Goal: Task Accomplishment & Management: Use online tool/utility

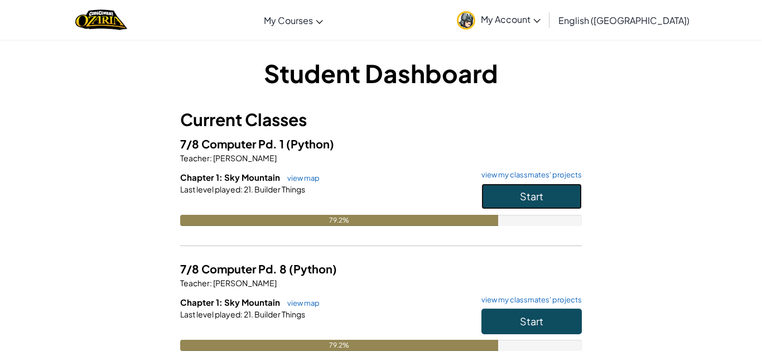
click at [527, 192] on span "Start" at bounding box center [531, 196] width 23 height 13
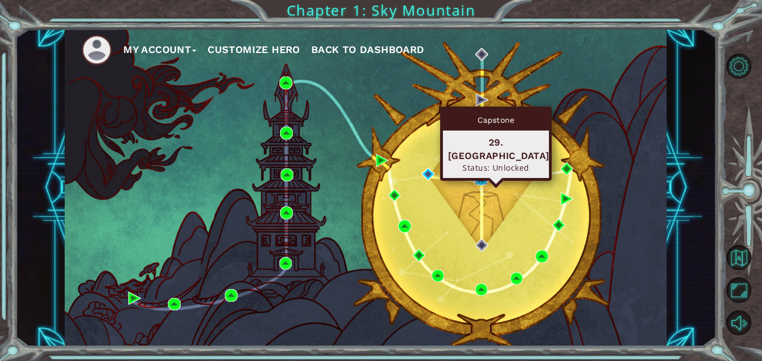
click at [476, 181] on img at bounding box center [480, 179] width 13 height 13
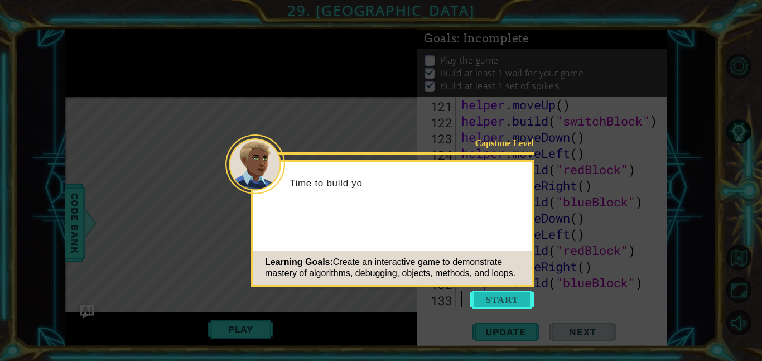
scroll to position [2021, 0]
click at [511, 297] on button "Start" at bounding box center [502, 299] width 64 height 18
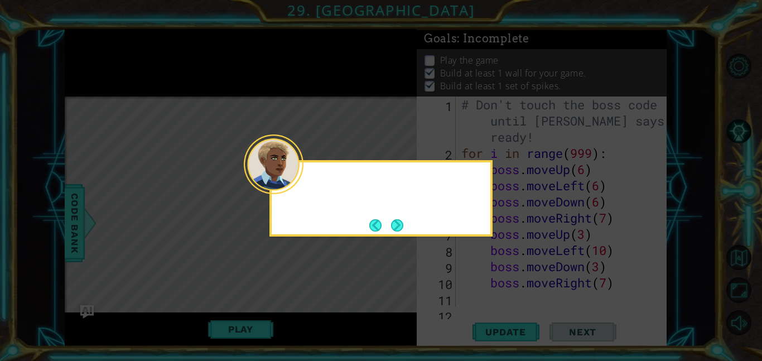
scroll to position [0, 0]
click at [394, 221] on button "Next" at bounding box center [397, 225] width 12 height 12
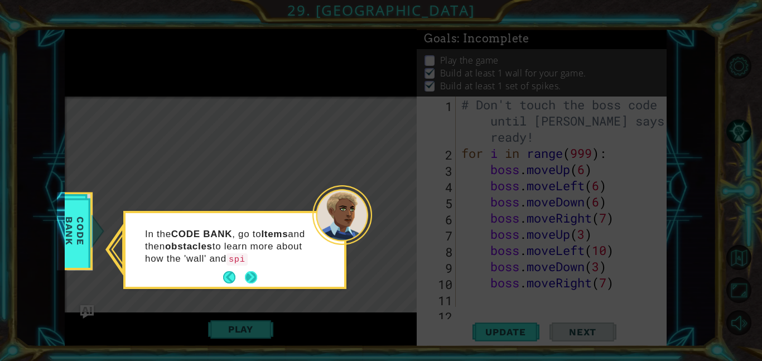
click at [256, 265] on p "In the CODE BANK , go to Items and then obstacles to learn more about how the '…" at bounding box center [228, 246] width 167 height 37
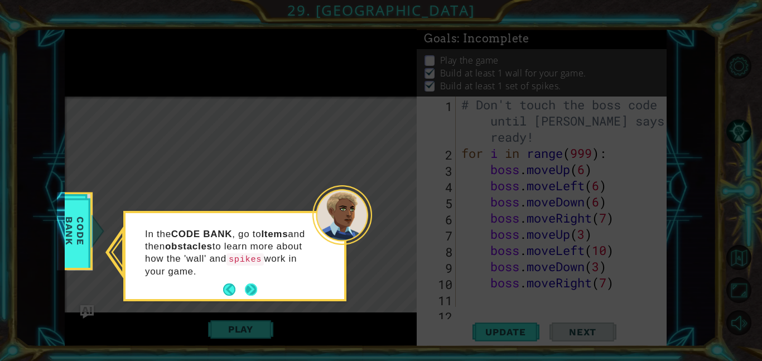
click at [257, 283] on button "Next" at bounding box center [251, 289] width 12 height 12
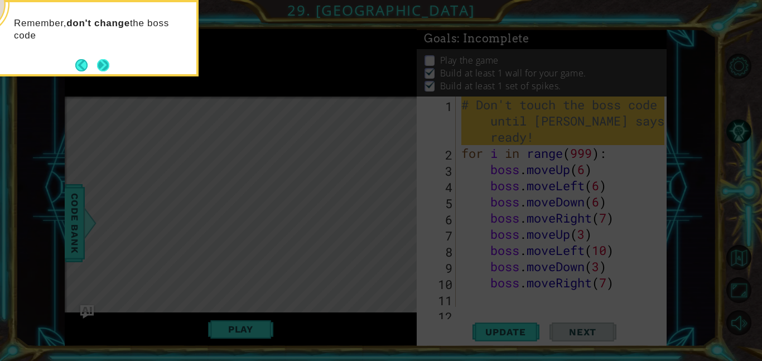
click at [108, 71] on button "Next" at bounding box center [103, 65] width 12 height 12
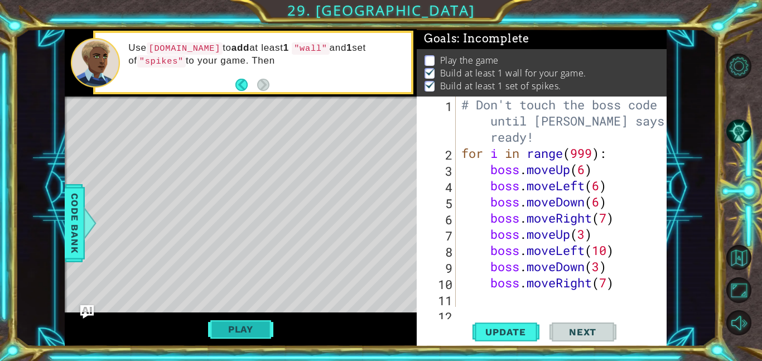
click at [251, 331] on button "Play" at bounding box center [240, 328] width 65 height 21
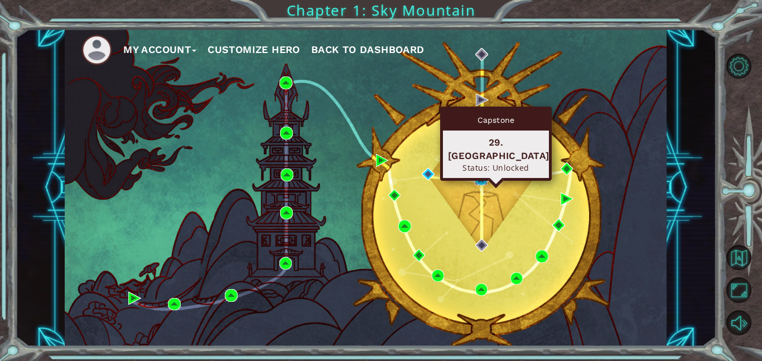
click at [478, 178] on img at bounding box center [480, 179] width 13 height 13
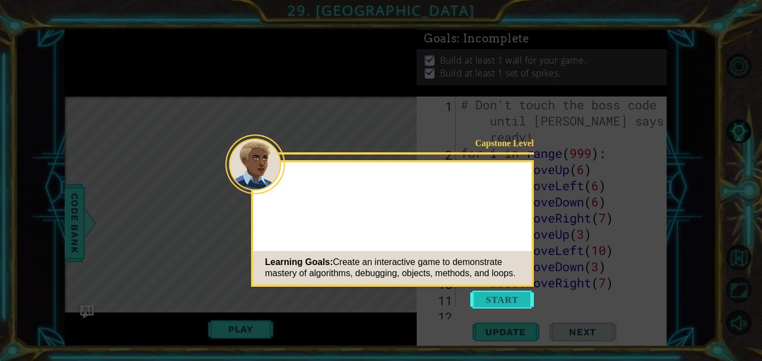
click at [503, 306] on button "Start" at bounding box center [502, 299] width 64 height 18
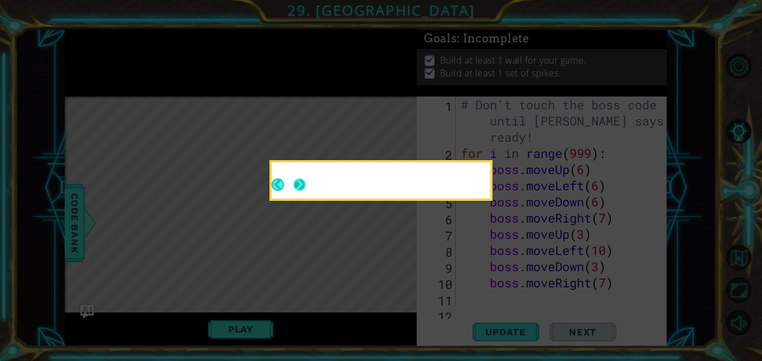
click at [299, 181] on button "Next" at bounding box center [299, 184] width 12 height 12
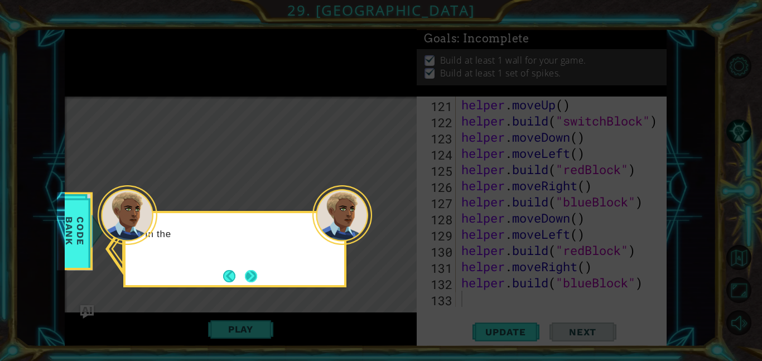
scroll to position [2021, 0]
click at [245, 270] on button "Next" at bounding box center [251, 276] width 12 height 12
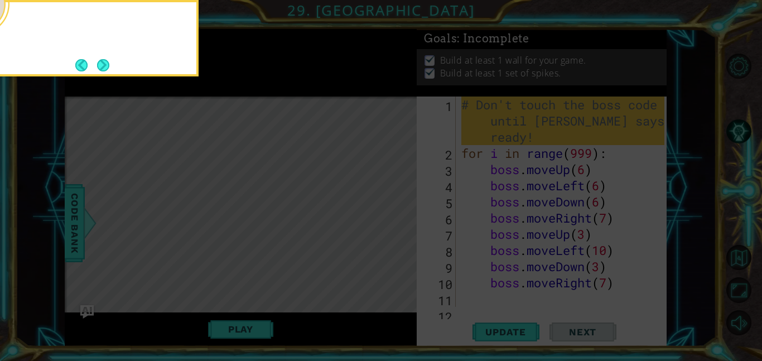
scroll to position [0, 0]
click at [108, 65] on button "Next" at bounding box center [103, 65] width 12 height 12
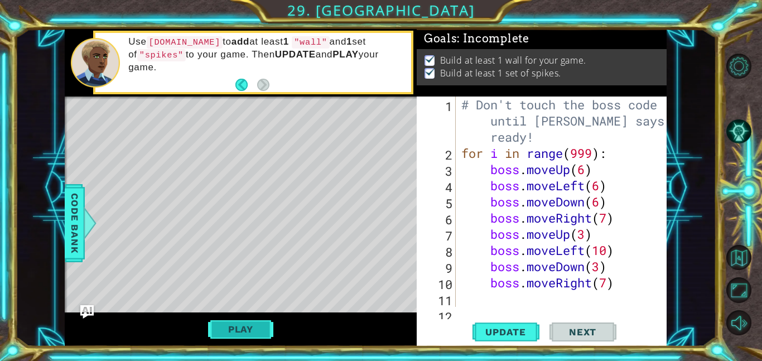
click at [261, 326] on button "Play" at bounding box center [240, 328] width 65 height 21
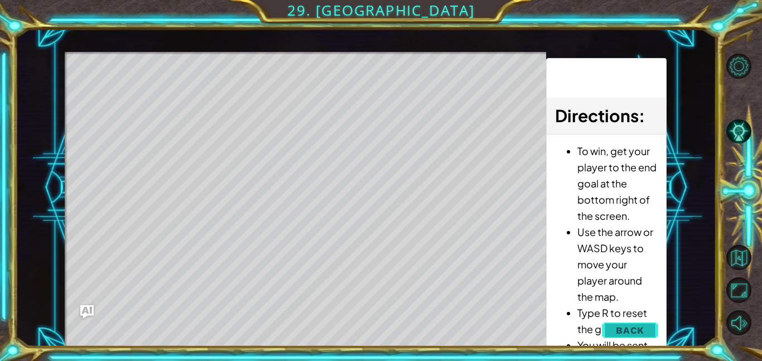
click at [609, 324] on button "Back" at bounding box center [630, 330] width 56 height 22
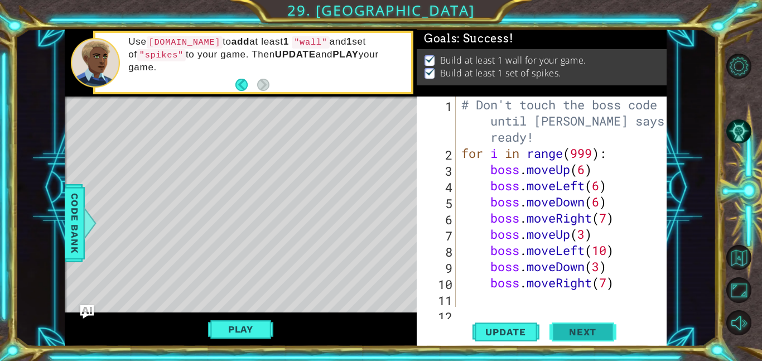
click at [590, 333] on span "Next" at bounding box center [582, 331] width 50 height 11
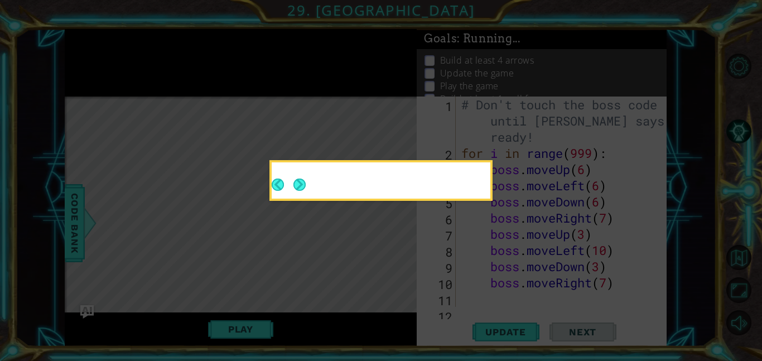
click at [586, 332] on icon at bounding box center [381, 180] width 762 height 361
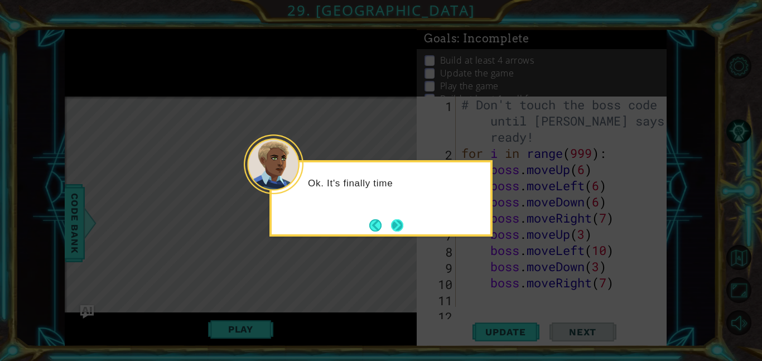
click at [403, 225] on button "Next" at bounding box center [397, 225] width 12 height 12
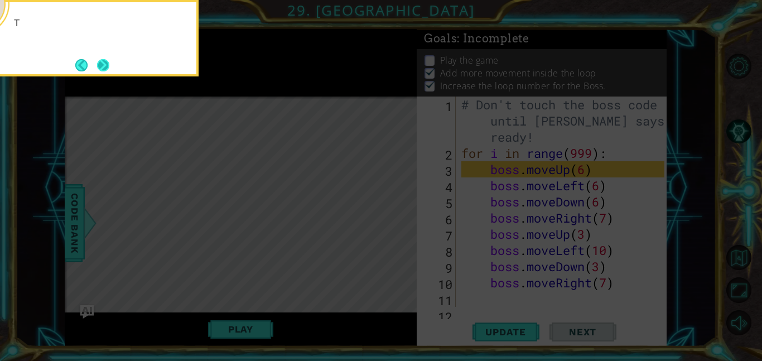
scroll to position [2, 0]
click at [102, 59] on button "Next" at bounding box center [103, 65] width 12 height 12
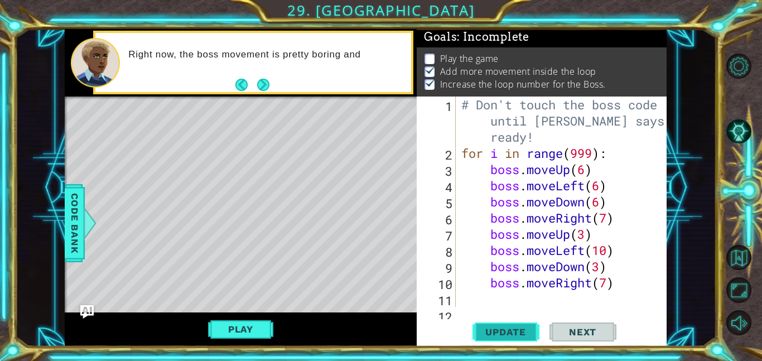
click at [497, 333] on span "Update" at bounding box center [505, 331] width 63 height 11
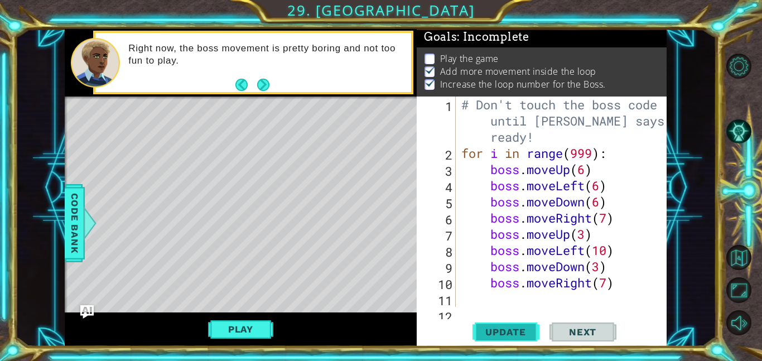
scroll to position [1, 0]
click at [241, 328] on button "Play" at bounding box center [240, 328] width 65 height 21
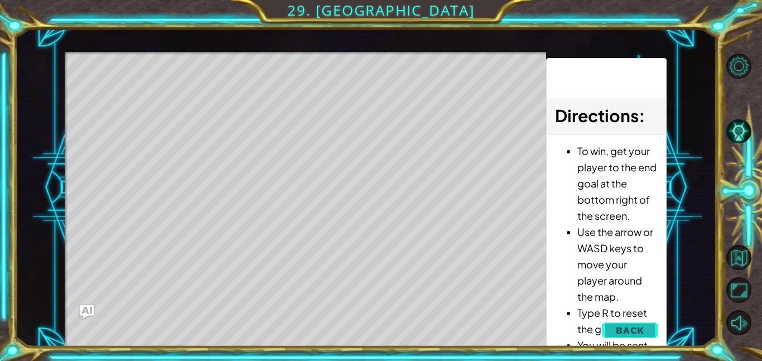
click at [647, 340] on button "Back" at bounding box center [630, 330] width 56 height 22
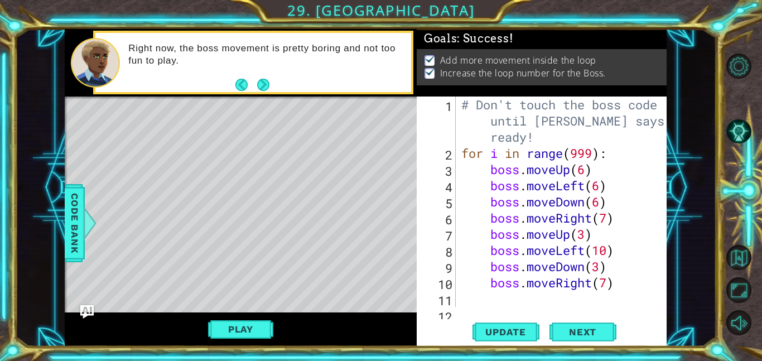
scroll to position [0, 0]
click at [588, 328] on span "Next" at bounding box center [582, 333] width 50 height 11
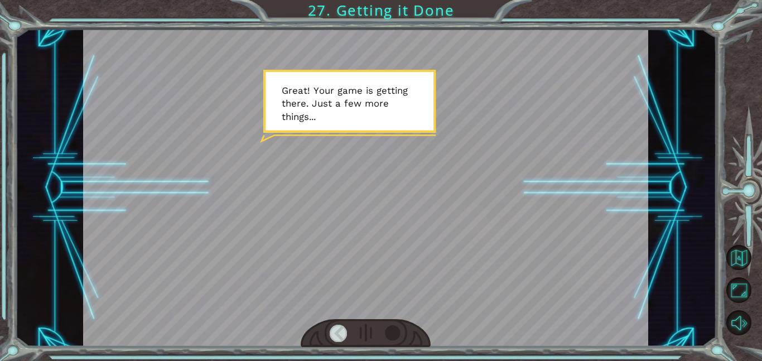
click at [386, 329] on div at bounding box center [393, 332] width 18 height 17
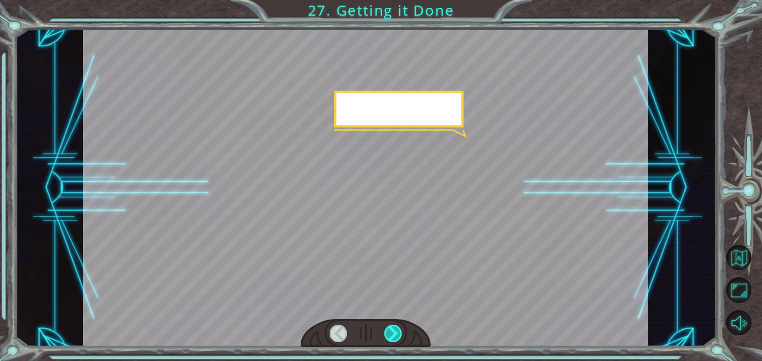
click at [386, 329] on div at bounding box center [393, 332] width 18 height 17
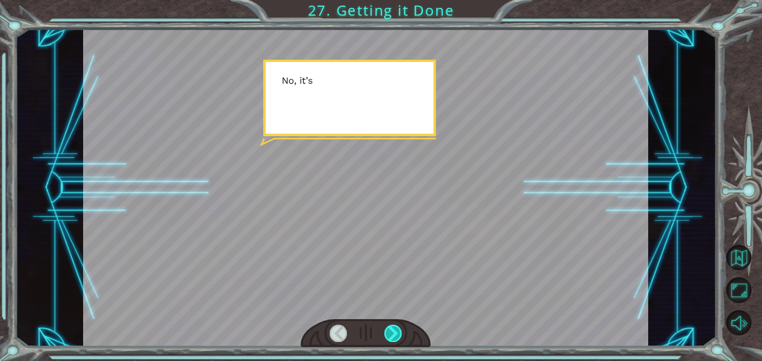
click at [386, 329] on div at bounding box center [393, 332] width 18 height 17
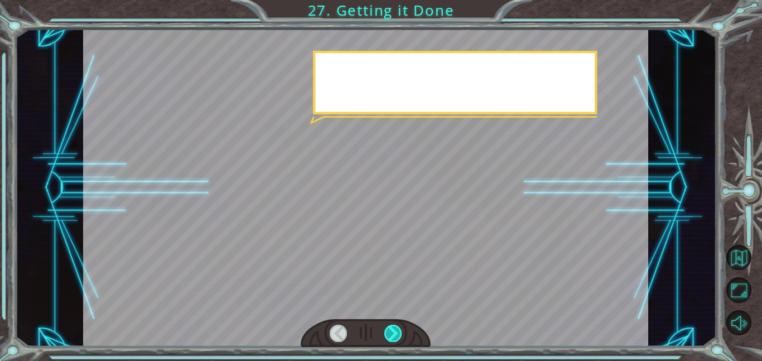
click at [386, 329] on div at bounding box center [393, 332] width 18 height 17
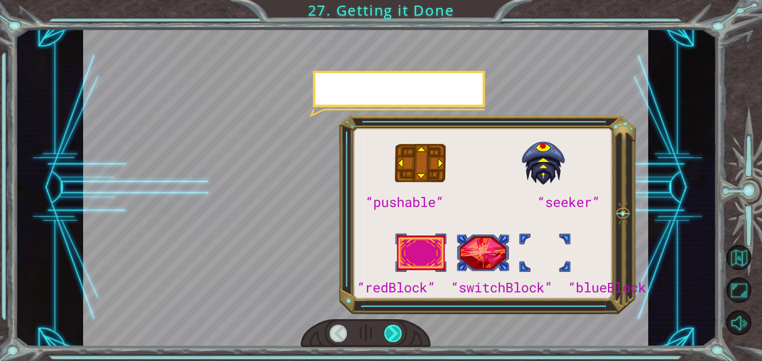
click at [386, 329] on div at bounding box center [393, 332] width 18 height 17
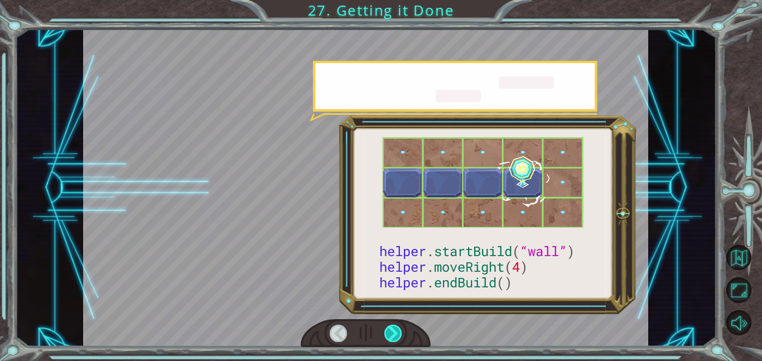
click at [386, 329] on div at bounding box center [393, 332] width 18 height 17
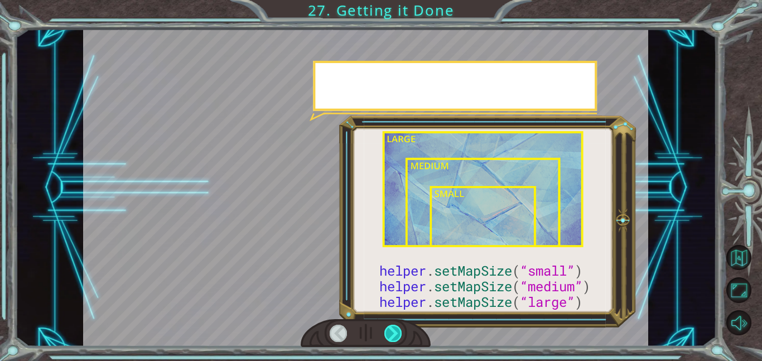
click at [386, 329] on div at bounding box center [393, 332] width 18 height 17
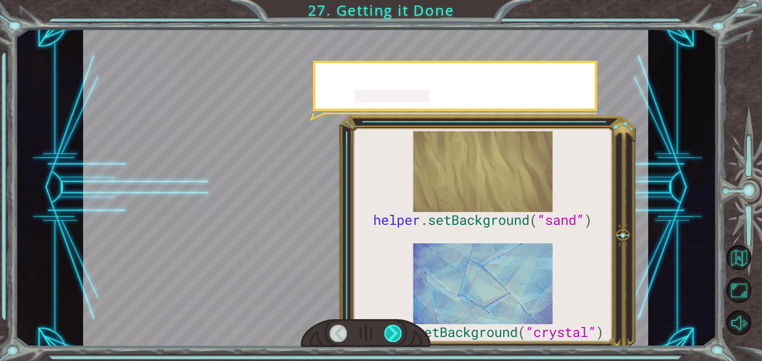
click at [386, 329] on div at bounding box center [393, 332] width 18 height 17
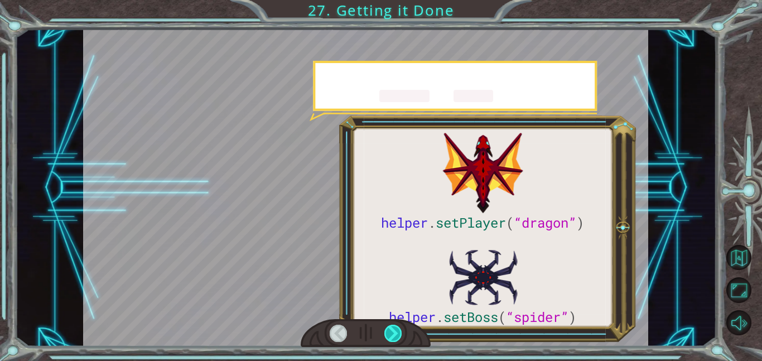
click at [386, 329] on div at bounding box center [393, 332] width 18 height 17
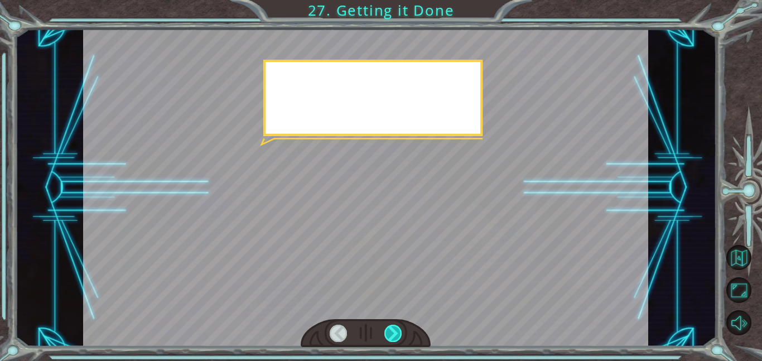
click at [386, 329] on div at bounding box center [393, 332] width 18 height 17
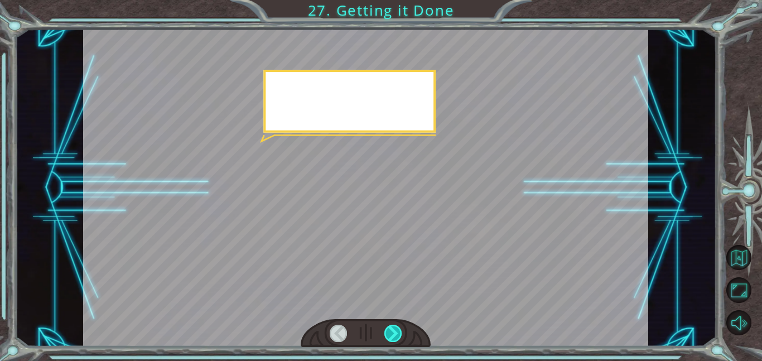
click at [386, 329] on div at bounding box center [393, 332] width 18 height 17
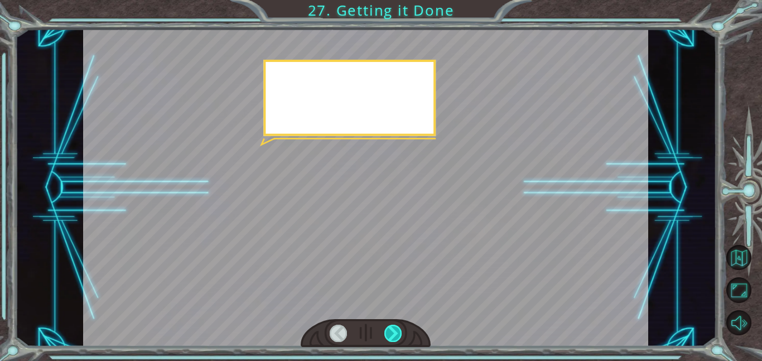
click at [386, 329] on div at bounding box center [393, 332] width 18 height 17
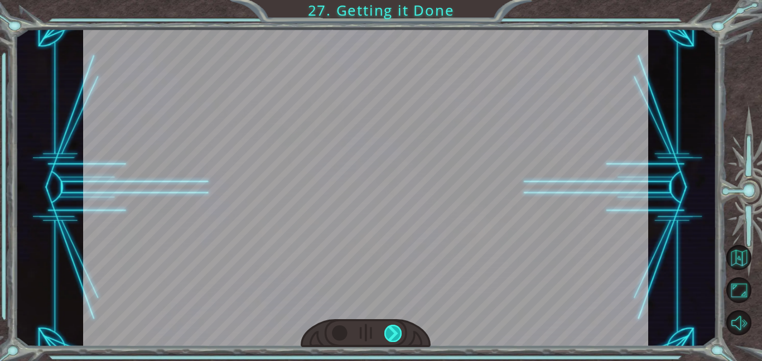
click at [386, 329] on div at bounding box center [393, 332] width 18 height 17
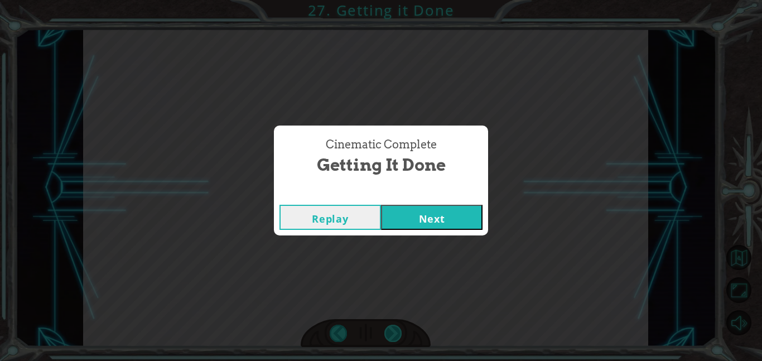
click at [386, 329] on div "Cinematic Complete Getting it Done Replay Next" at bounding box center [381, 180] width 762 height 361
click at [417, 261] on div "Cinematic Complete Getting it Done Replay Next" at bounding box center [381, 180] width 762 height 361
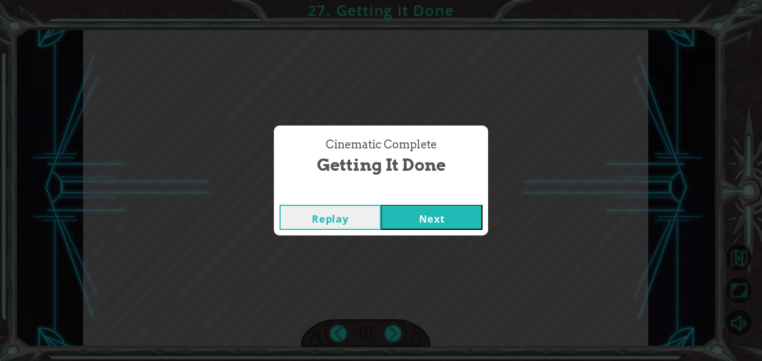
click at [412, 220] on button "Next" at bounding box center [431, 217] width 101 height 25
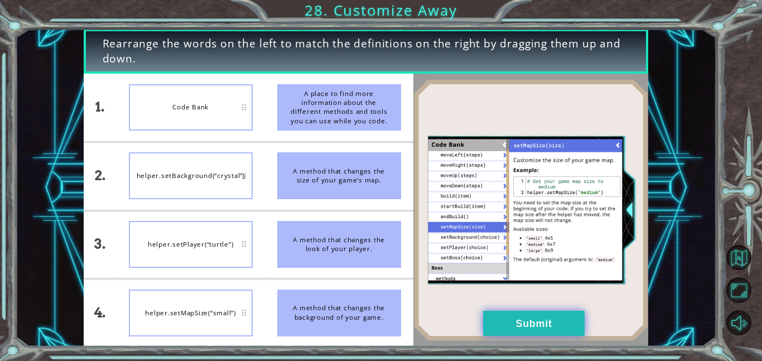
click at [495, 332] on button "Submit" at bounding box center [533, 323] width 101 height 25
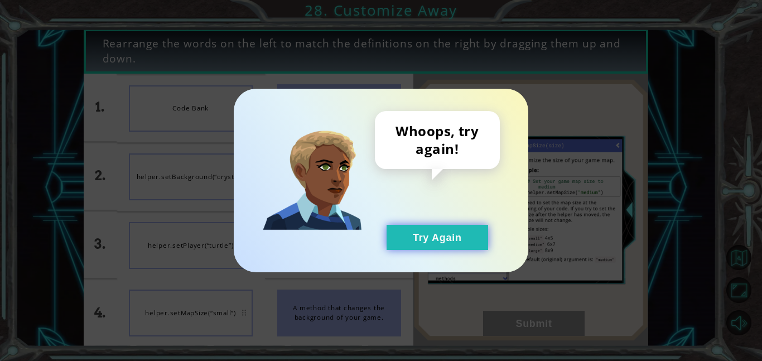
click at [421, 231] on button "Try Again" at bounding box center [436, 237] width 101 height 25
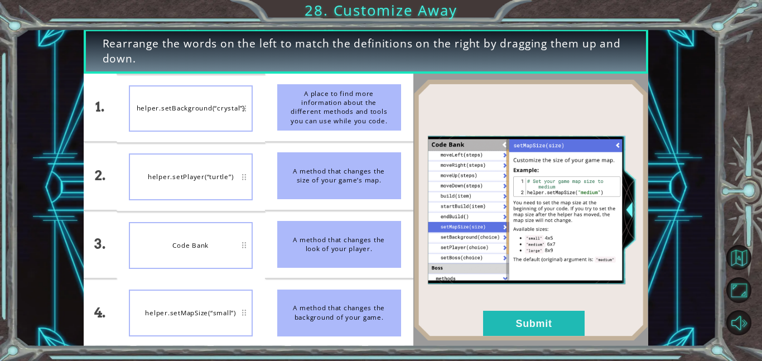
click at [221, 192] on div "helper.setPlayer(“turtle”)" at bounding box center [191, 176] width 124 height 47
click at [519, 324] on button "Submit" at bounding box center [533, 323] width 101 height 25
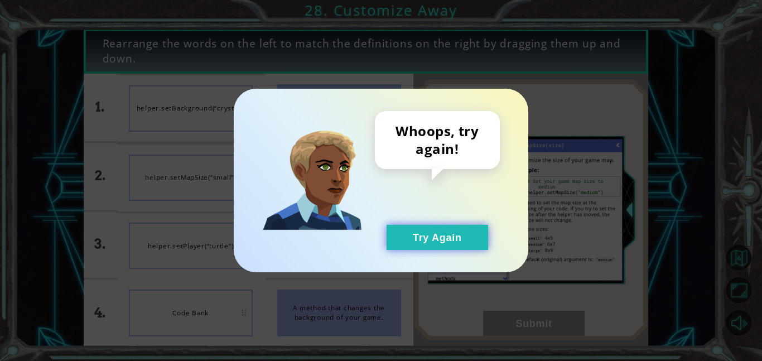
click at [452, 249] on button "Try Again" at bounding box center [436, 237] width 101 height 25
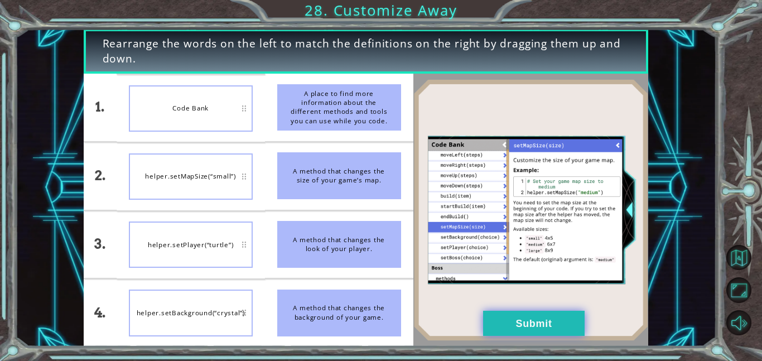
click at [506, 324] on button "Submit" at bounding box center [533, 323] width 101 height 25
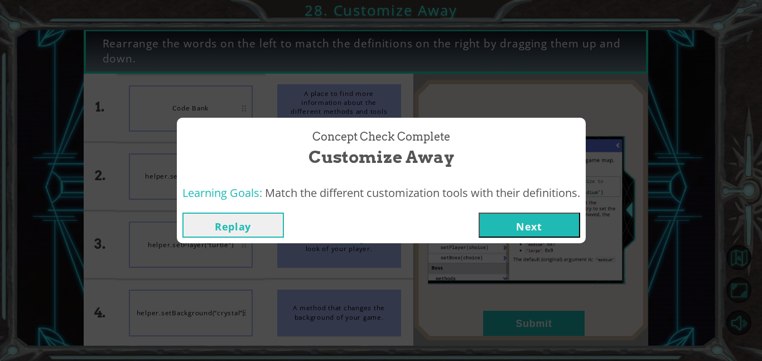
click at [523, 217] on button "Next" at bounding box center [528, 224] width 101 height 25
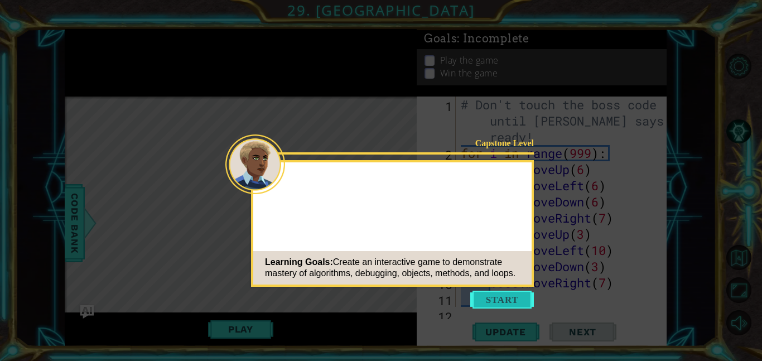
click at [503, 299] on button "Start" at bounding box center [502, 299] width 64 height 18
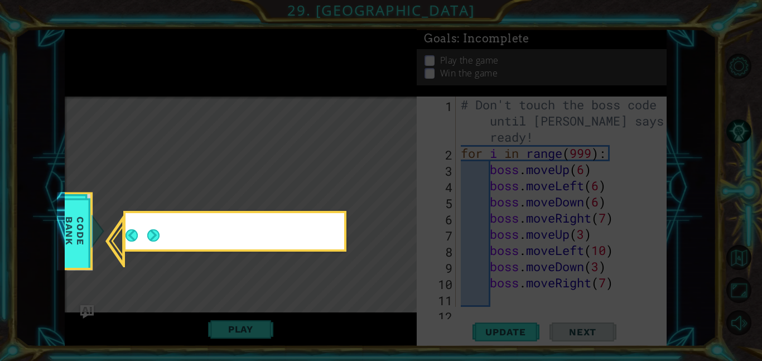
click at [298, 184] on icon at bounding box center [381, 180] width 762 height 361
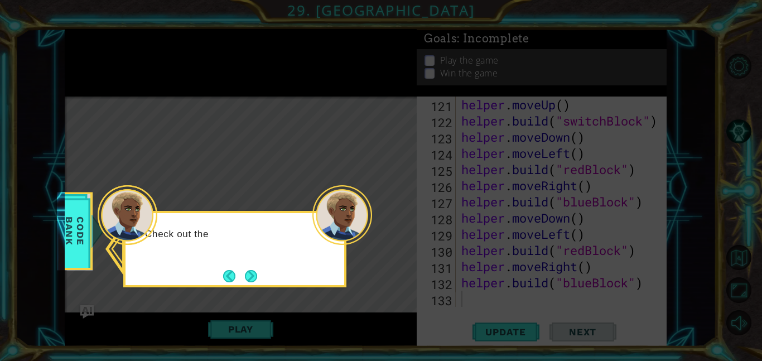
scroll to position [2021, 0]
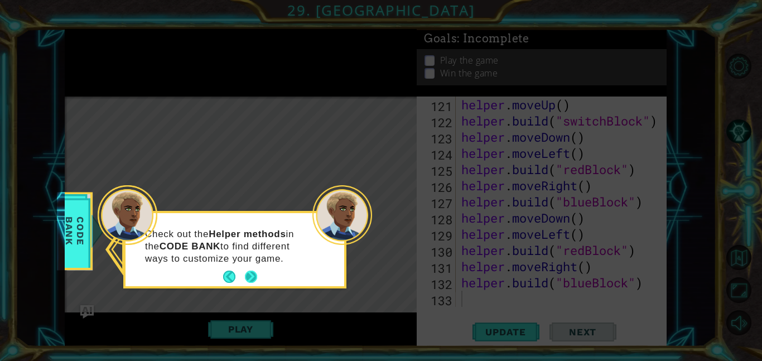
click at [256, 275] on button "Next" at bounding box center [251, 276] width 12 height 12
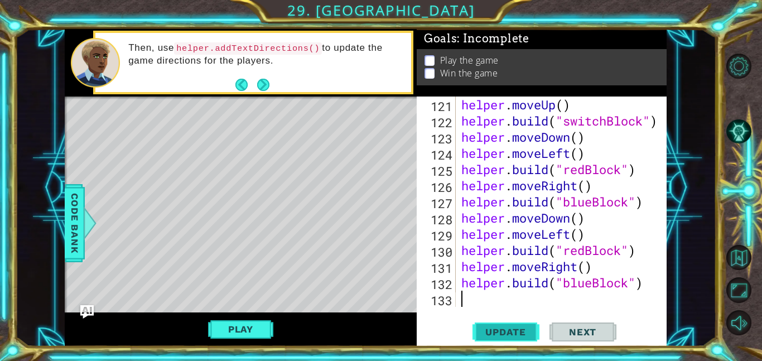
click at [502, 322] on button "Update" at bounding box center [505, 331] width 67 height 25
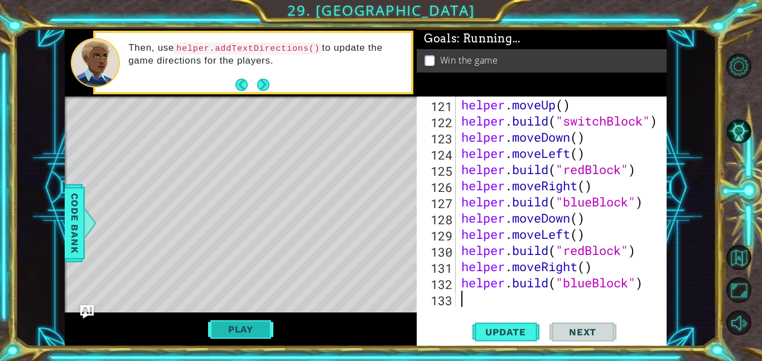
click at [237, 328] on button "Play" at bounding box center [240, 328] width 65 height 21
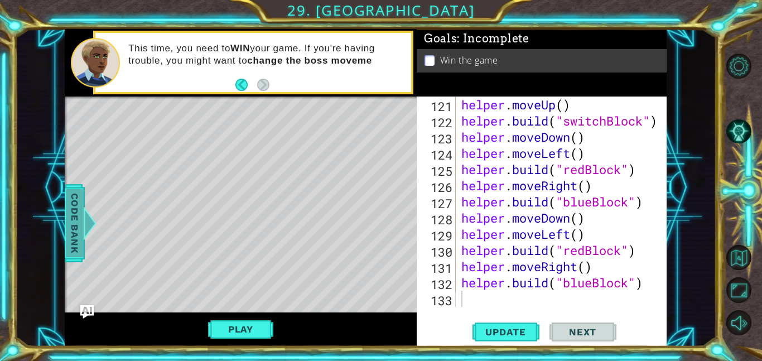
click at [72, 240] on span "Code Bank" at bounding box center [75, 223] width 18 height 68
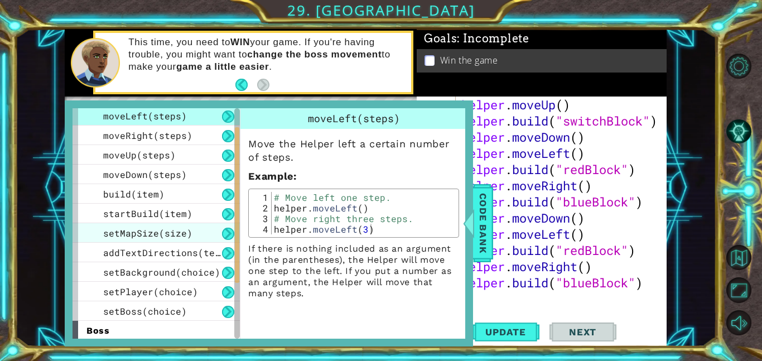
scroll to position [40, 0]
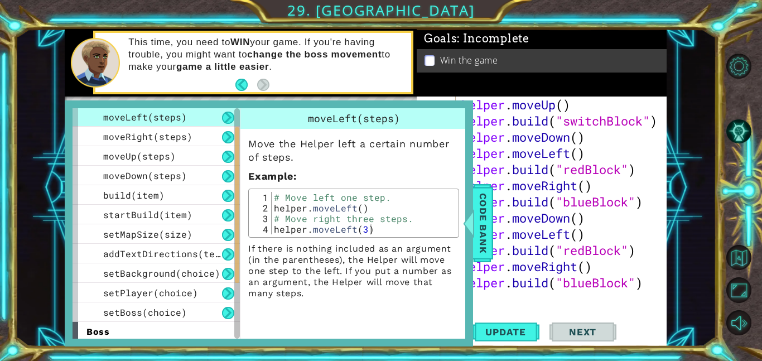
type textarea "helper.build("blueBlock")"
click at [537, 290] on div "helper . moveUp ( ) helper . build ( "switchBlock" ) helper . moveDown ( ) help…" at bounding box center [564, 217] width 211 height 243
click at [537, 296] on div "helper . moveUp ( ) helper . build ( "switchBlock" ) helper . moveDown ( ) help…" at bounding box center [564, 217] width 211 height 243
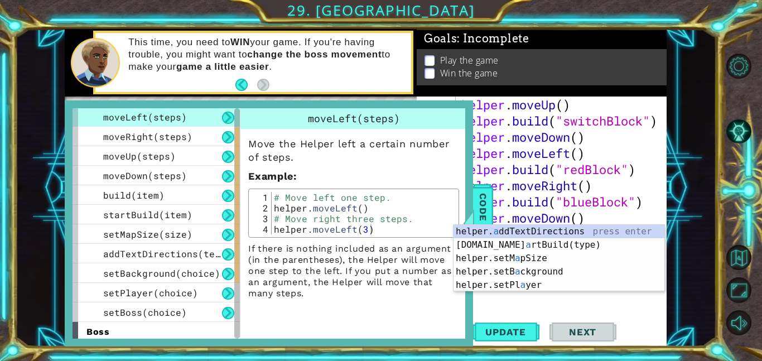
scroll to position [2037, 0]
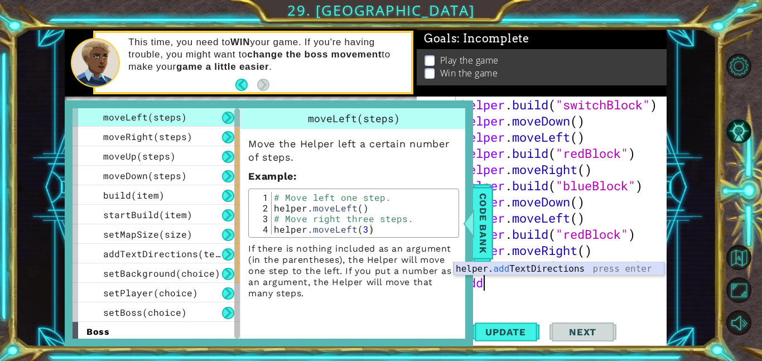
click at [541, 269] on div "helper. add TextDirections press enter" at bounding box center [558, 282] width 211 height 40
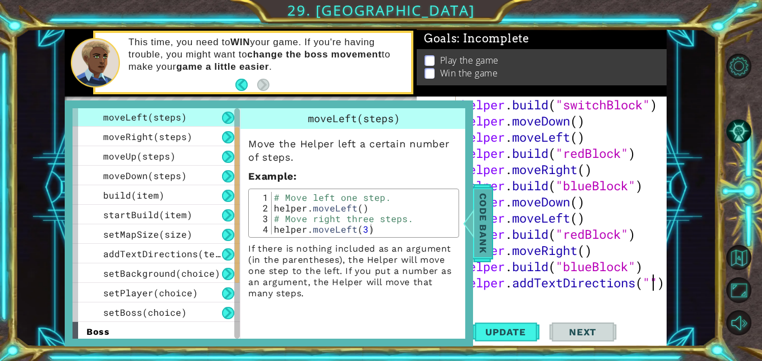
click at [484, 215] on span "Code Bank" at bounding box center [483, 223] width 18 height 68
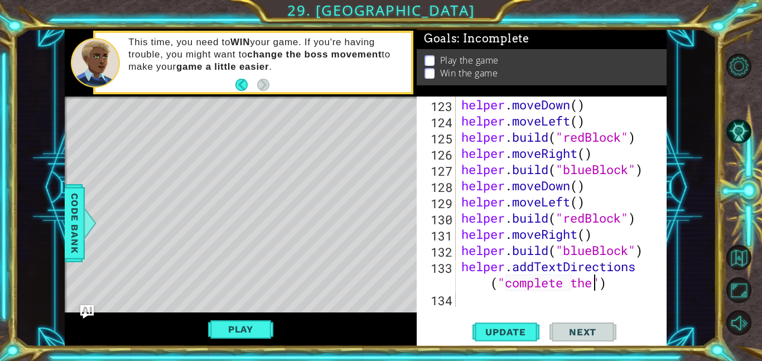
scroll to position [0, 12]
click at [511, 285] on div "helper . moveDown ( ) helper . moveLeft ( ) helper . build ( "redBlock" ) helpe…" at bounding box center [564, 217] width 211 height 243
click at [597, 287] on div "helper . moveDown ( ) helper . moveLeft ( ) helper . build ( "redBlock" ) helpe…" at bounding box center [564, 217] width 211 height 243
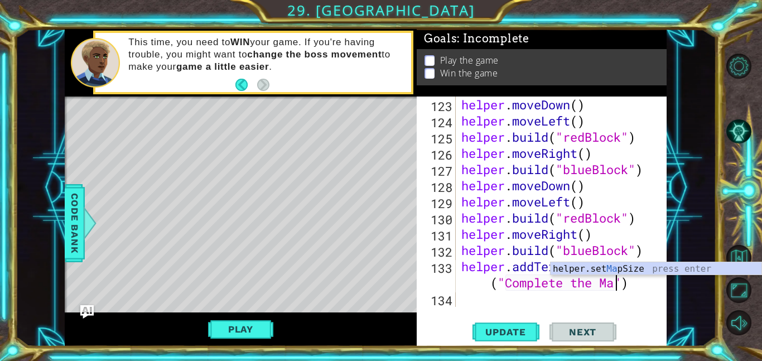
type textarea "helper.addTextDirections("Complete the Map")"
click at [644, 298] on div "helper . moveDown ( ) helper . moveLeft ( ) helper . build ( "redBlock" ) helpe…" at bounding box center [564, 217] width 211 height 243
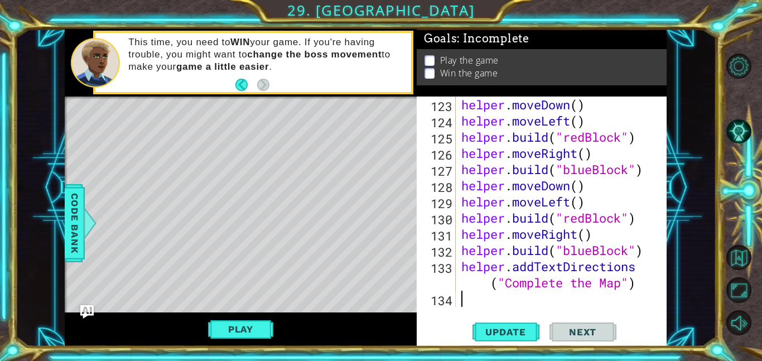
scroll to position [0, 0]
click at [225, 325] on button "Play" at bounding box center [240, 328] width 65 height 21
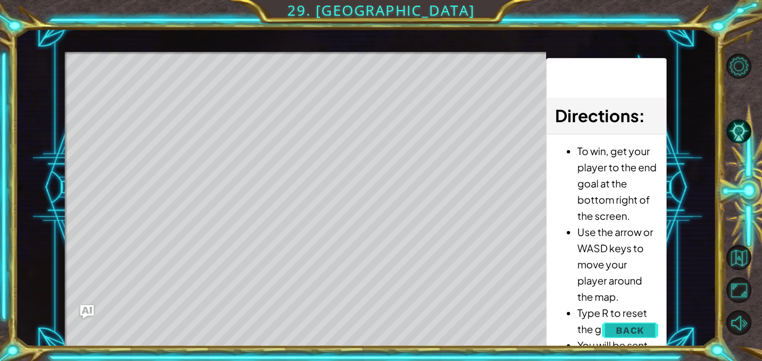
click at [644, 324] on button "Back" at bounding box center [630, 330] width 56 height 22
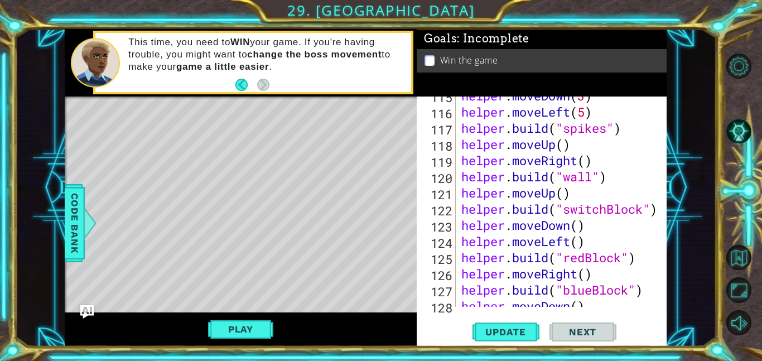
scroll to position [1936, 0]
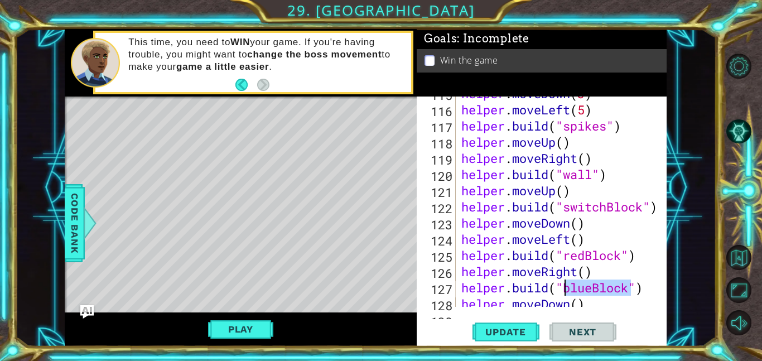
drag, startPoint x: 627, startPoint y: 293, endPoint x: 566, endPoint y: 288, distance: 61.0
click at [566, 288] on div "helper . moveDown ( 3 ) helper . moveLeft ( 5 ) helper . build ( "spikes" ) hel…" at bounding box center [564, 206] width 211 height 243
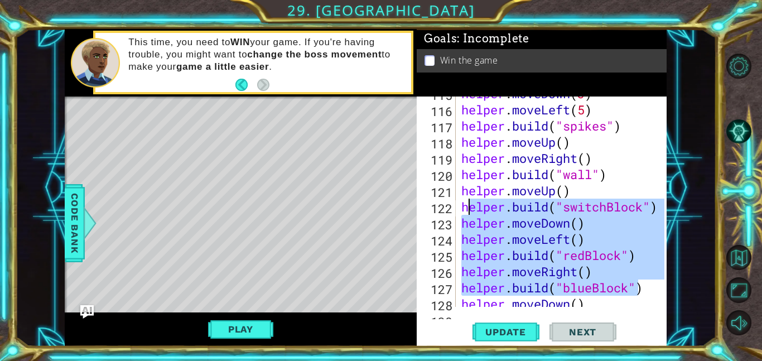
drag, startPoint x: 638, startPoint y: 292, endPoint x: 466, endPoint y: 207, distance: 192.0
click at [466, 207] on div "helper . moveDown ( 3 ) helper . moveLeft ( 5 ) helper . build ( "spikes" ) hel…" at bounding box center [564, 206] width 211 height 243
click at [466, 207] on div "helper . moveDown ( 3 ) helper . moveLeft ( 5 ) helper . build ( "spikes" ) hel…" at bounding box center [561, 201] width 205 height 210
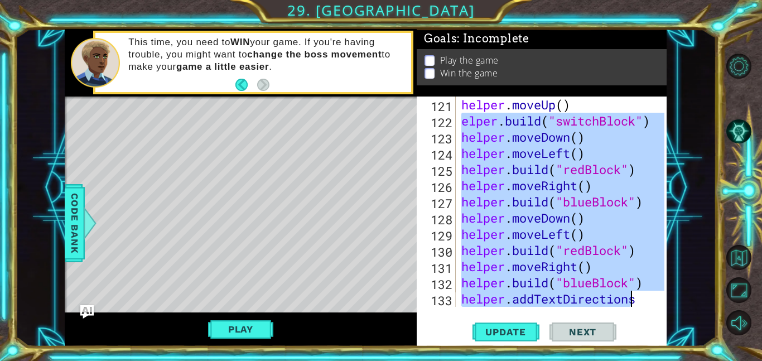
scroll to position [2021, 0]
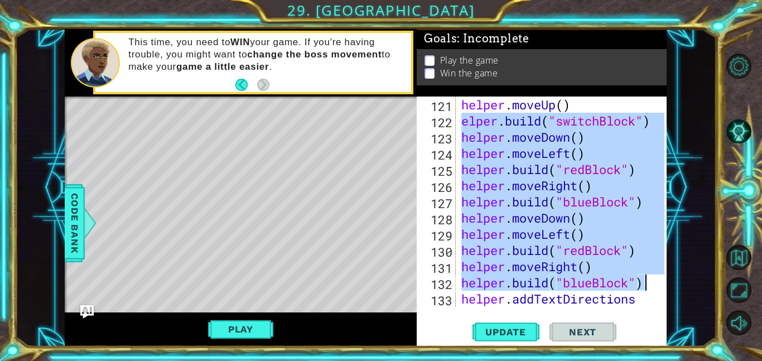
drag, startPoint x: 461, startPoint y: 205, endPoint x: 651, endPoint y: 285, distance: 206.1
click at [651, 285] on div "helper . moveUp ( ) elper . build ( "switchBlock" ) helper . moveDown ( ) helpe…" at bounding box center [564, 225] width 211 height 259
type textarea "helper.moveRight() helper.build("blueBlock")"
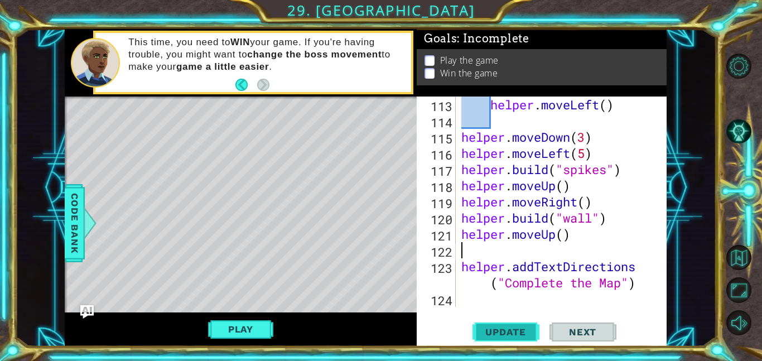
click at [520, 330] on span "Update" at bounding box center [505, 331] width 63 height 11
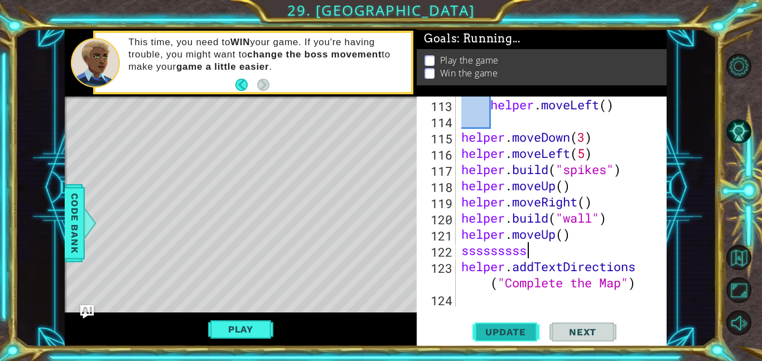
scroll to position [0, 1]
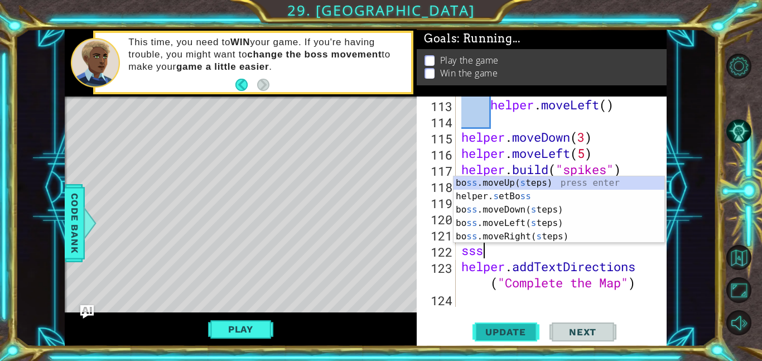
type textarea "s"
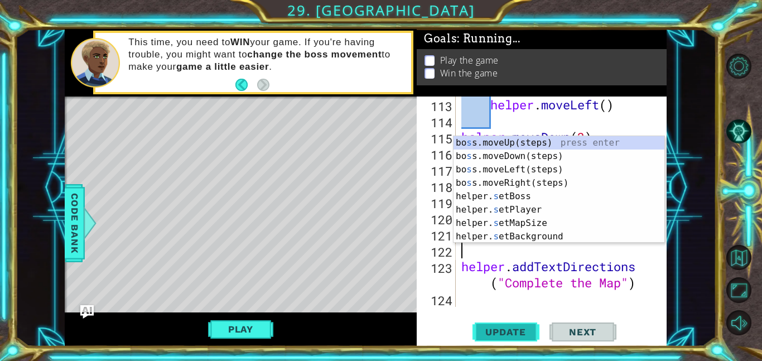
scroll to position [0, 0]
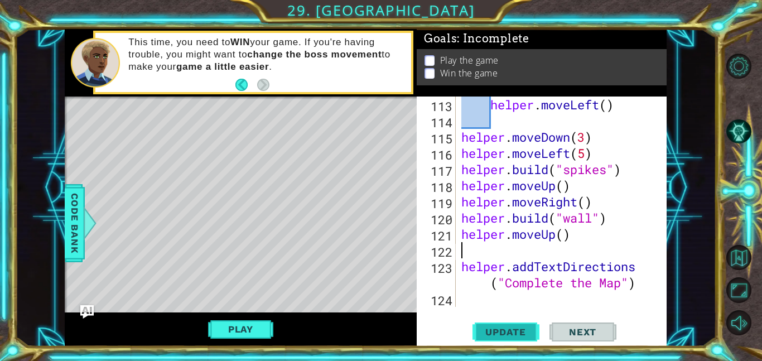
type textarea "helper.addTextDirections("Complete the Map")"
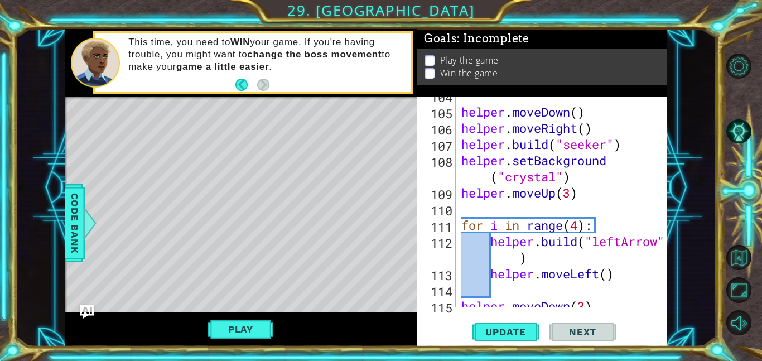
scroll to position [1724, 0]
click at [487, 267] on div "helper . moveDown ( ) helper . moveRight ( ) helper . build ( "seeker" ) helper…" at bounding box center [564, 207] width 211 height 243
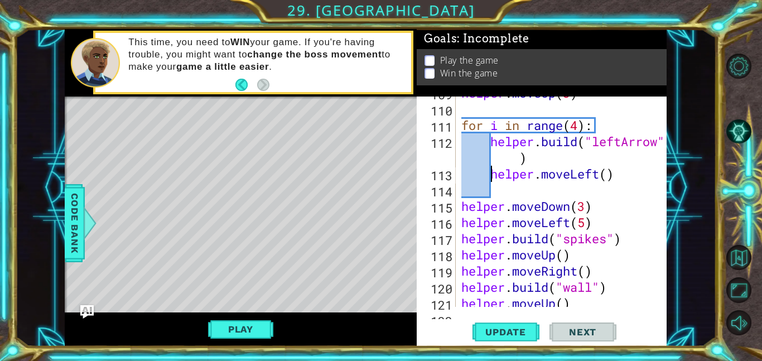
scroll to position [1823, 0]
type textarea "helper.moveLeft()"
click at [508, 332] on span "Update" at bounding box center [505, 331] width 63 height 11
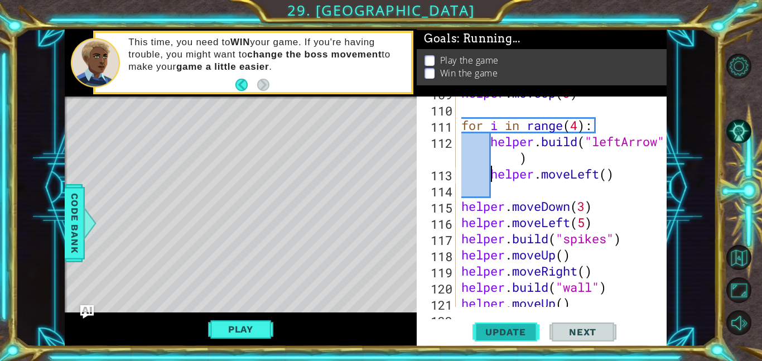
click at [508, 332] on span "Update" at bounding box center [505, 331] width 63 height 11
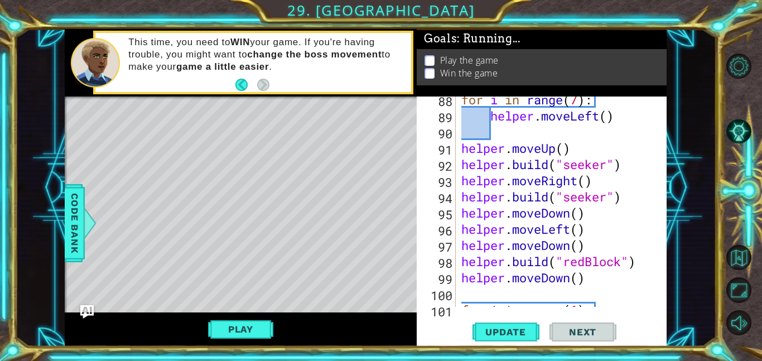
scroll to position [1460, 0]
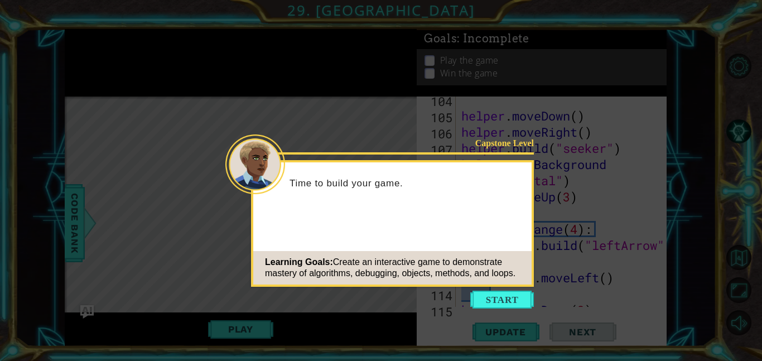
scroll to position [1875, 0]
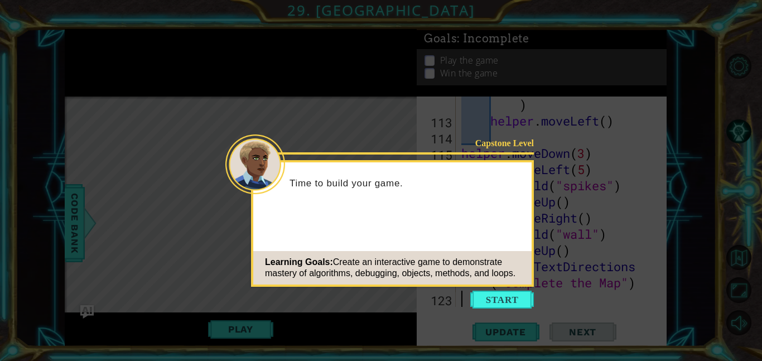
click at [499, 288] on icon at bounding box center [381, 180] width 762 height 361
click at [498, 293] on button "Start" at bounding box center [502, 299] width 64 height 18
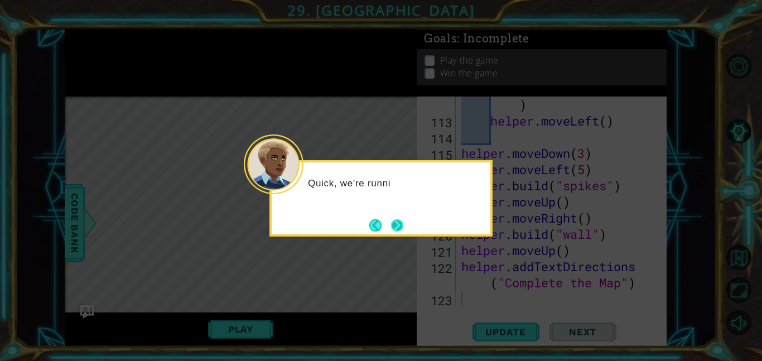
click at [403, 227] on button "Next" at bounding box center [397, 225] width 12 height 12
click at [396, 222] on button "Next" at bounding box center [397, 225] width 12 height 12
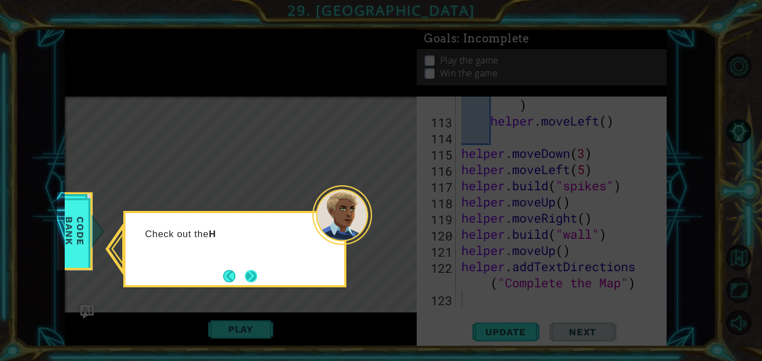
click at [251, 274] on button "Next" at bounding box center [251, 276] width 12 height 12
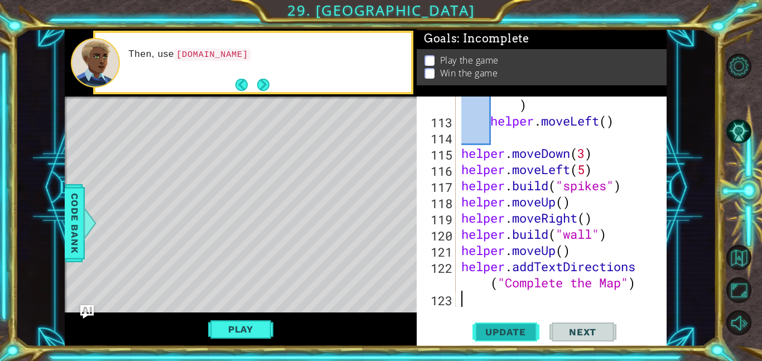
click at [501, 331] on span "Update" at bounding box center [505, 331] width 63 height 11
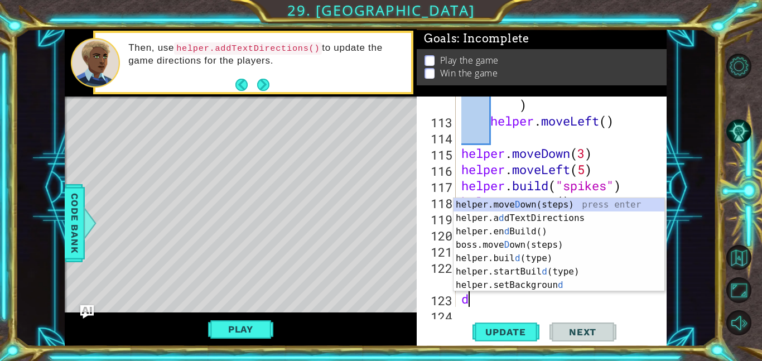
scroll to position [1892, 0]
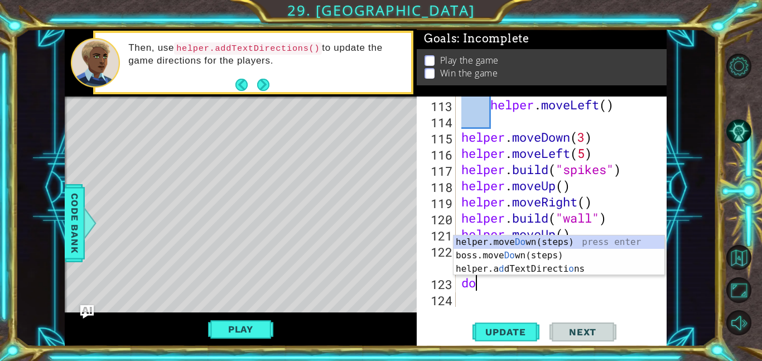
type textarea "dow"
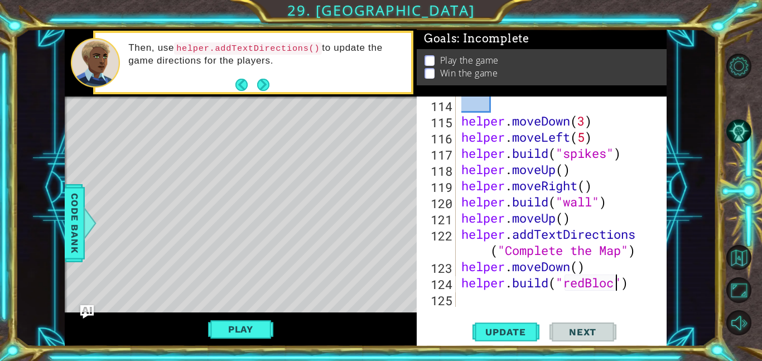
scroll to position [0, 7]
type textarea "helper.build("redBlock")"
click at [516, 336] on span "Update" at bounding box center [505, 331] width 63 height 11
click at [240, 327] on button "Play" at bounding box center [240, 328] width 65 height 21
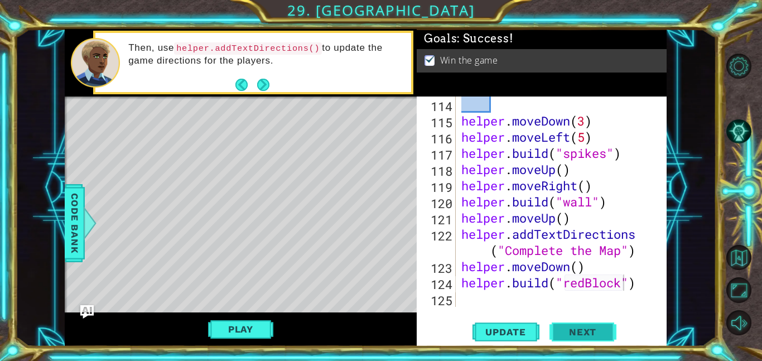
click at [576, 334] on span "Next" at bounding box center [582, 331] width 50 height 11
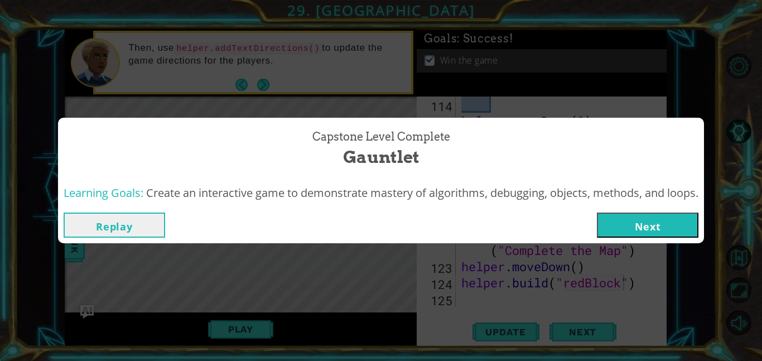
click at [614, 232] on button "Next" at bounding box center [647, 224] width 101 height 25
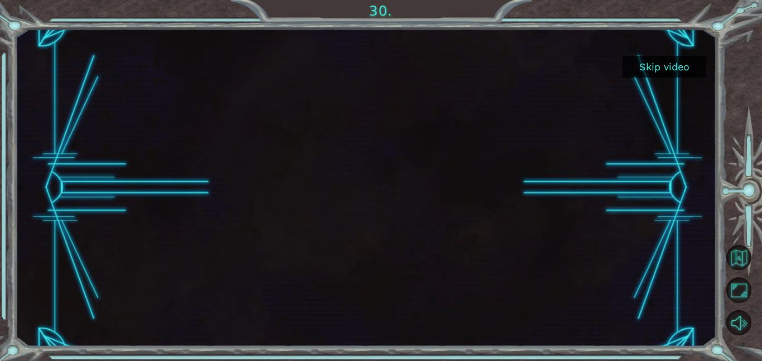
click at [655, 69] on button "Skip video" at bounding box center [664, 67] width 84 height 22
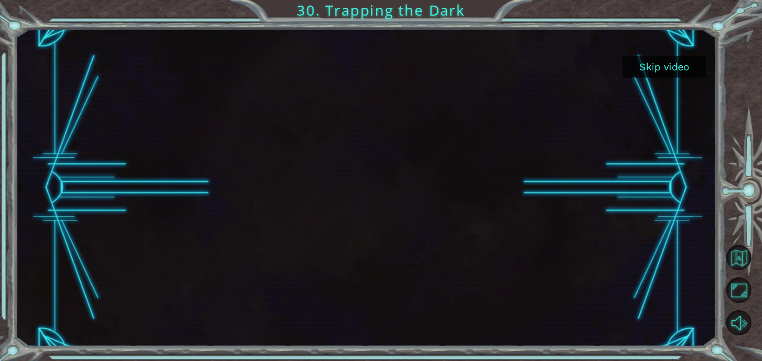
click at [655, 69] on button "Skip video" at bounding box center [664, 67] width 84 height 22
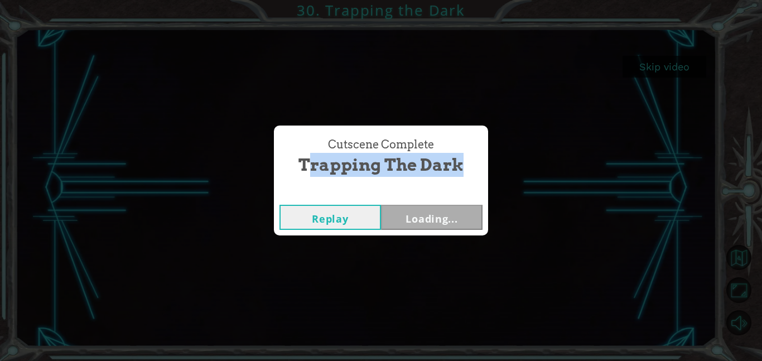
click at [655, 69] on div "Cutscene Complete Trapping the Dark Replay Loading..." at bounding box center [381, 180] width 762 height 361
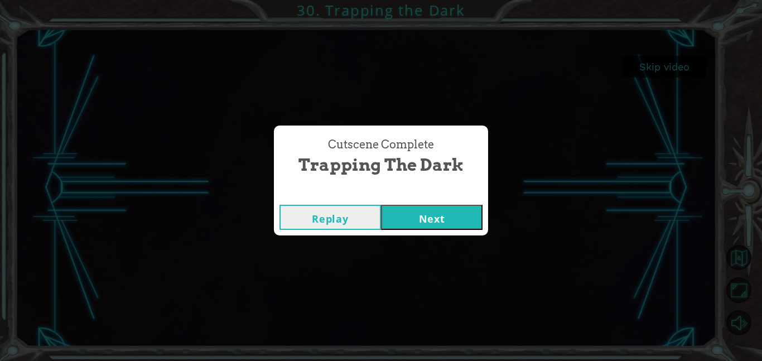
click at [421, 222] on button "Next" at bounding box center [431, 217] width 101 height 25
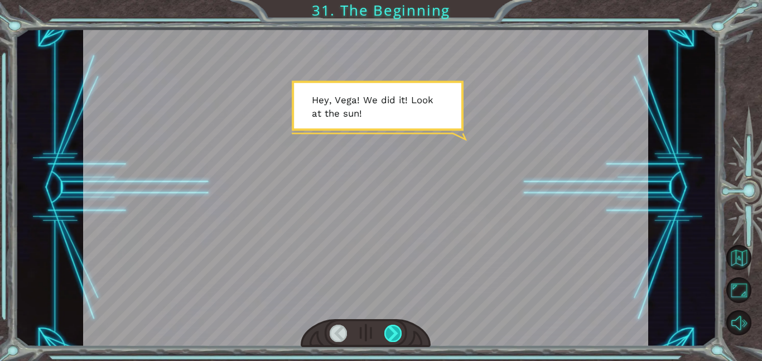
click at [397, 332] on div at bounding box center [393, 332] width 18 height 17
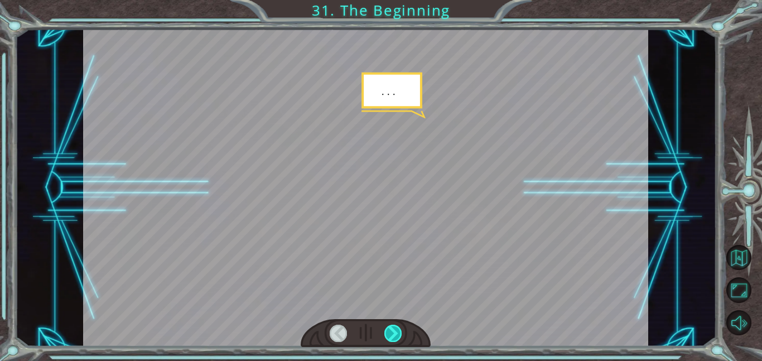
click at [397, 332] on div at bounding box center [393, 332] width 18 height 17
click at [396, 332] on div at bounding box center [393, 332] width 18 height 17
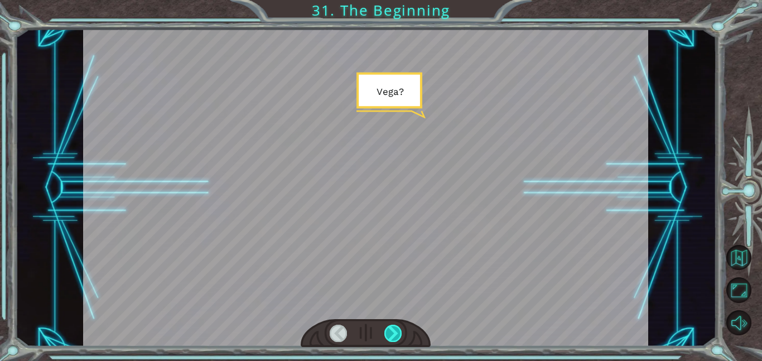
click at [396, 332] on div at bounding box center [393, 332] width 18 height 17
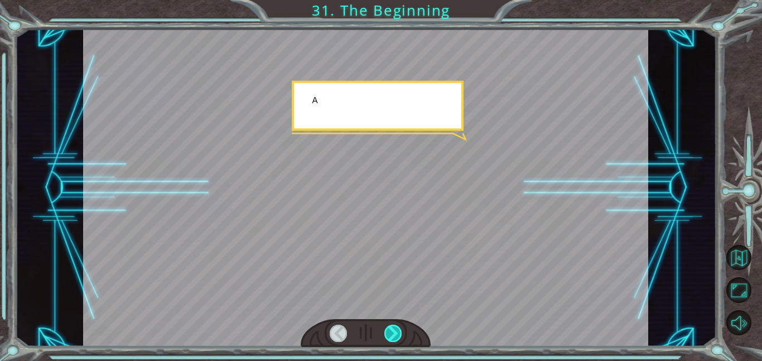
click at [396, 332] on div at bounding box center [393, 332] width 18 height 17
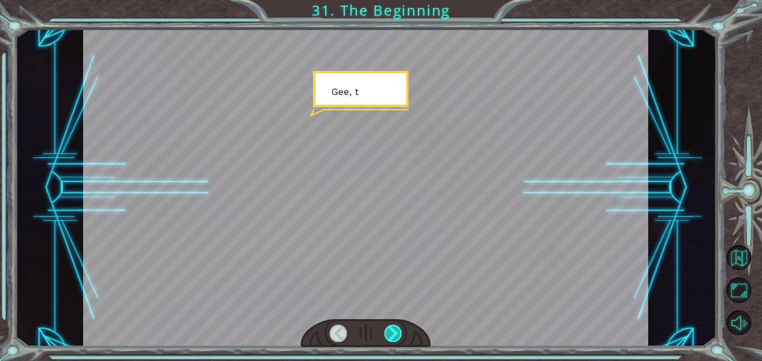
click at [397, 334] on div at bounding box center [393, 332] width 18 height 17
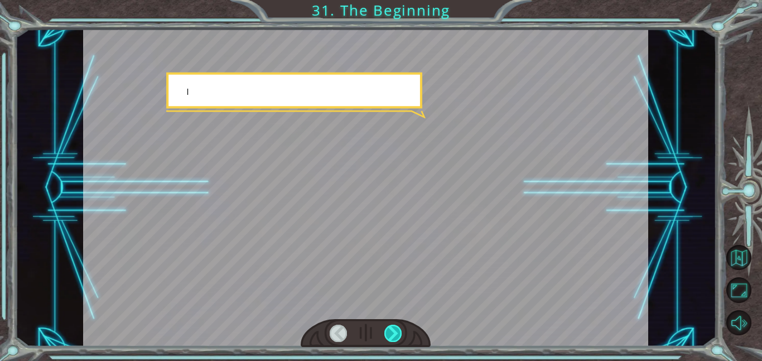
click at [397, 334] on div at bounding box center [393, 332] width 18 height 17
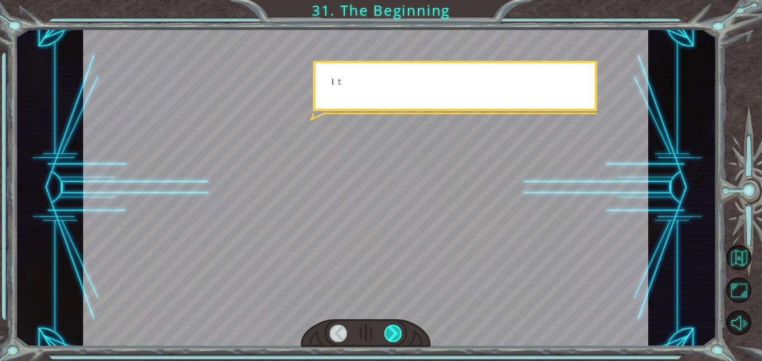
click at [397, 334] on div at bounding box center [393, 332] width 18 height 17
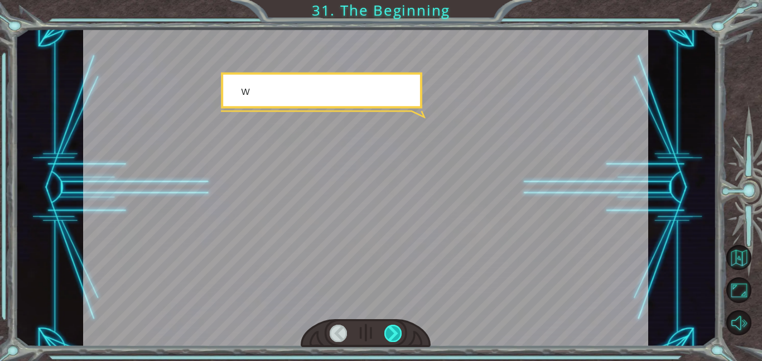
click at [397, 334] on div at bounding box center [393, 332] width 18 height 17
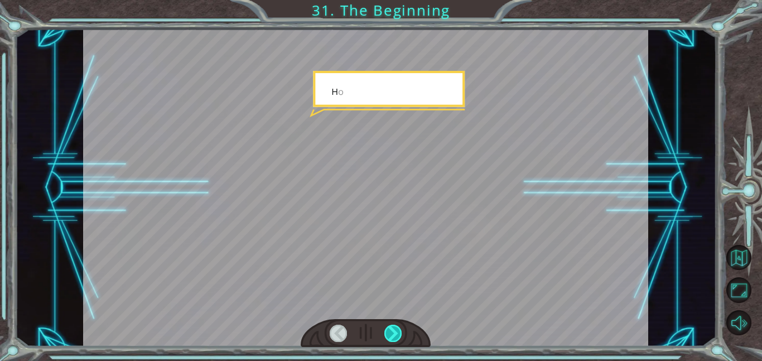
click at [397, 334] on div at bounding box center [393, 332] width 18 height 17
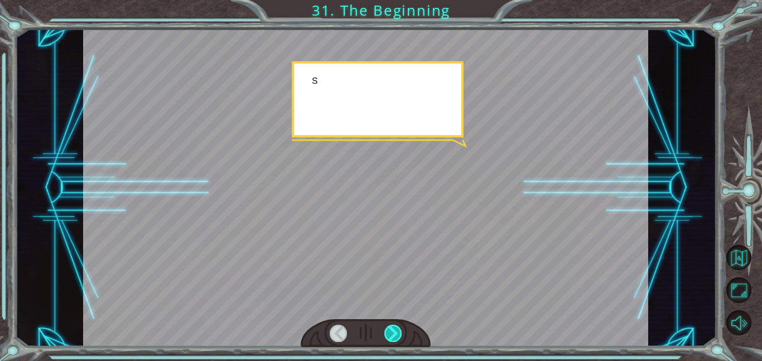
click at [397, 334] on div at bounding box center [393, 332] width 18 height 17
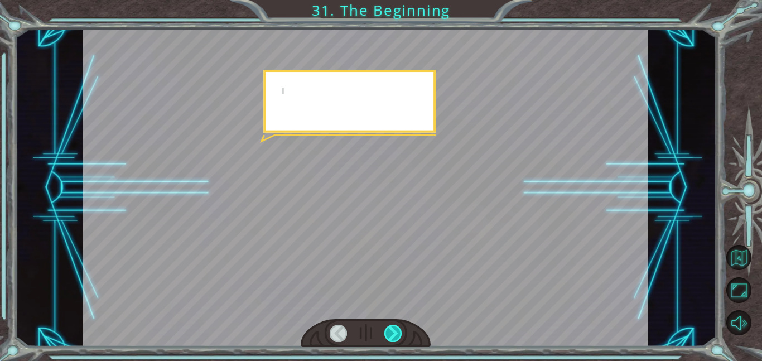
click at [397, 334] on div at bounding box center [393, 332] width 18 height 17
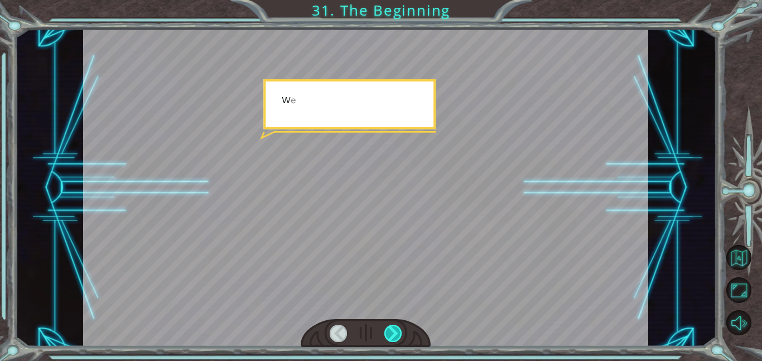
click at [397, 334] on div at bounding box center [393, 332] width 18 height 17
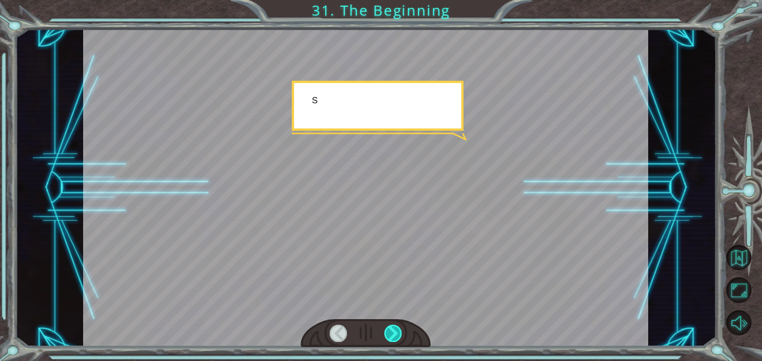
click at [397, 334] on div at bounding box center [393, 332] width 18 height 17
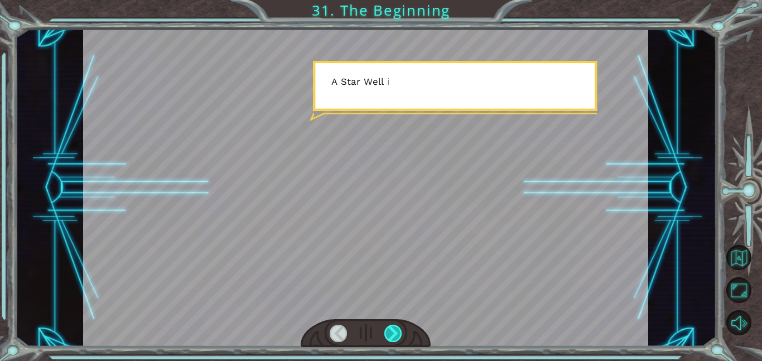
click at [397, 334] on div at bounding box center [393, 332] width 18 height 17
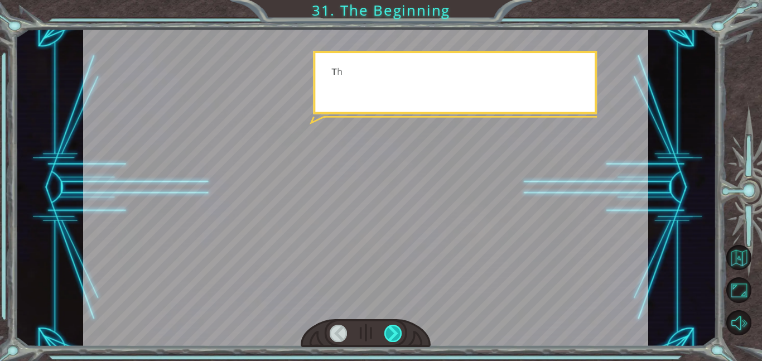
click at [397, 334] on div at bounding box center [393, 332] width 18 height 17
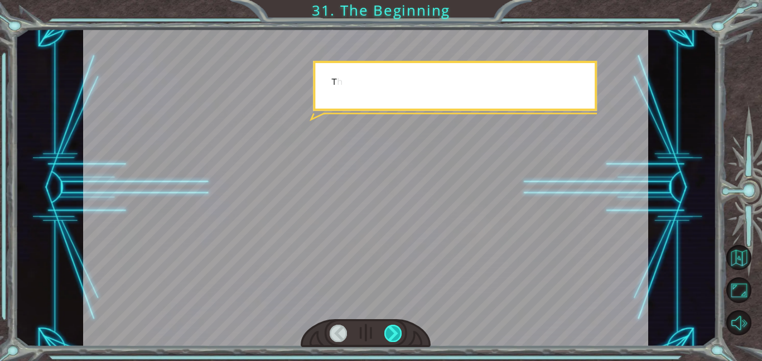
click at [397, 334] on div at bounding box center [393, 332] width 18 height 17
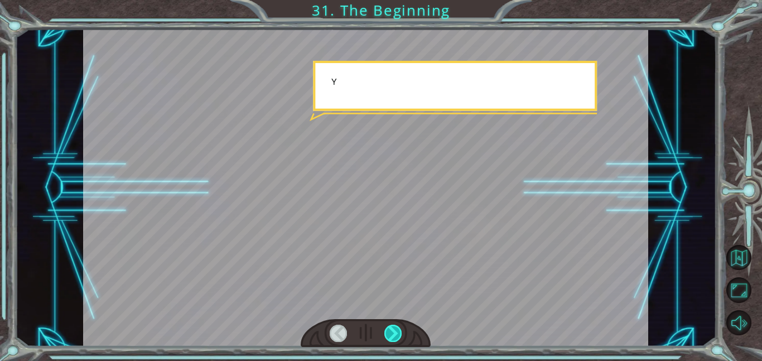
click at [397, 334] on div at bounding box center [393, 332] width 18 height 17
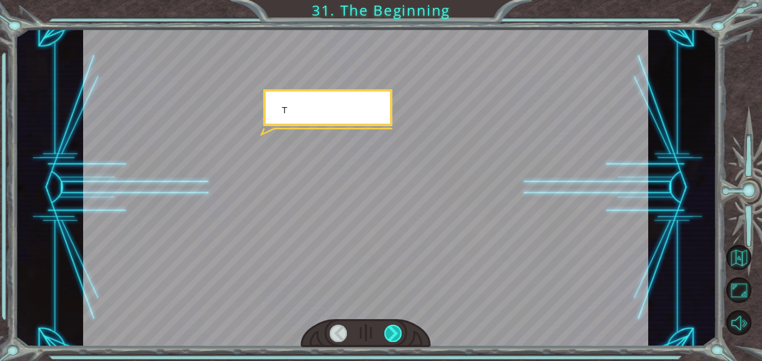
click at [397, 334] on div at bounding box center [393, 332] width 18 height 17
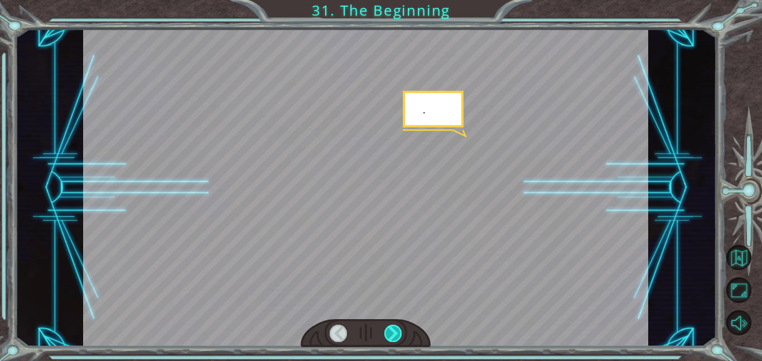
click at [397, 334] on div at bounding box center [393, 332] width 18 height 17
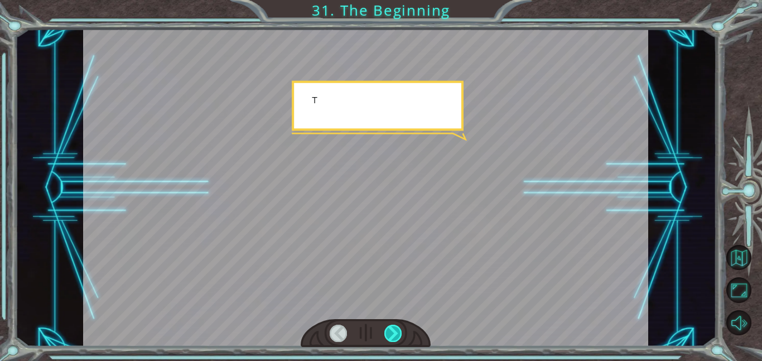
click at [397, 334] on div at bounding box center [393, 332] width 18 height 17
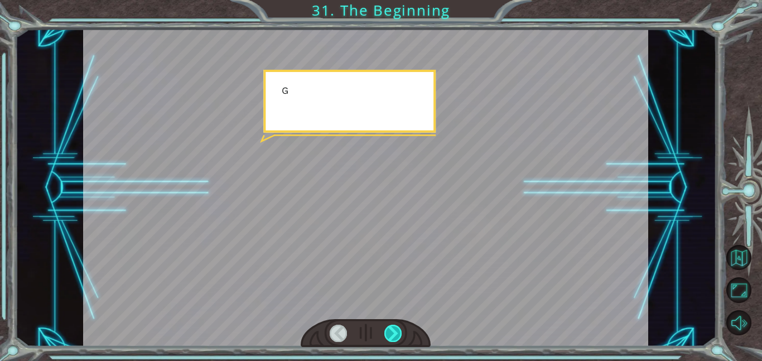
click at [397, 334] on div at bounding box center [393, 332] width 18 height 17
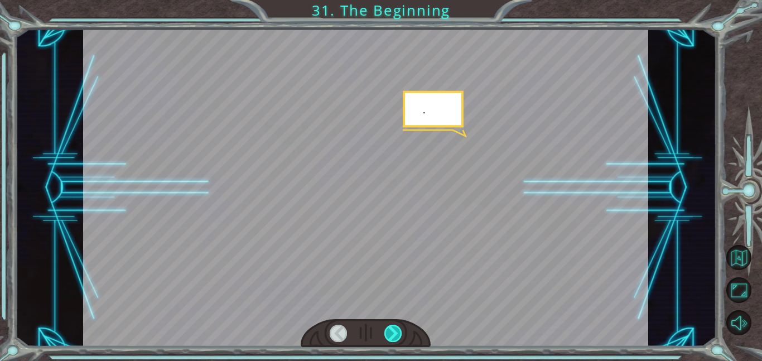
click at [397, 334] on div at bounding box center [393, 332] width 18 height 17
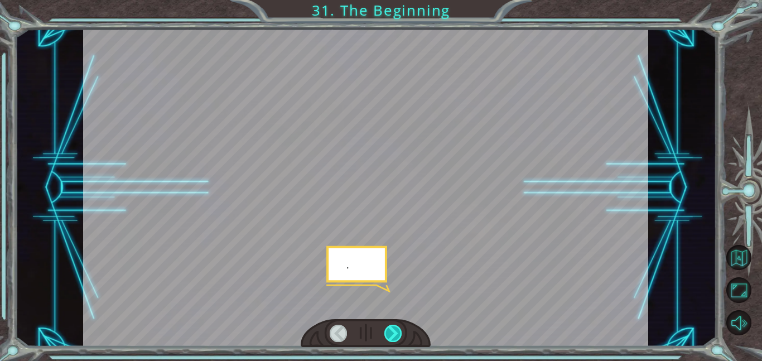
click at [397, 334] on div at bounding box center [393, 332] width 18 height 17
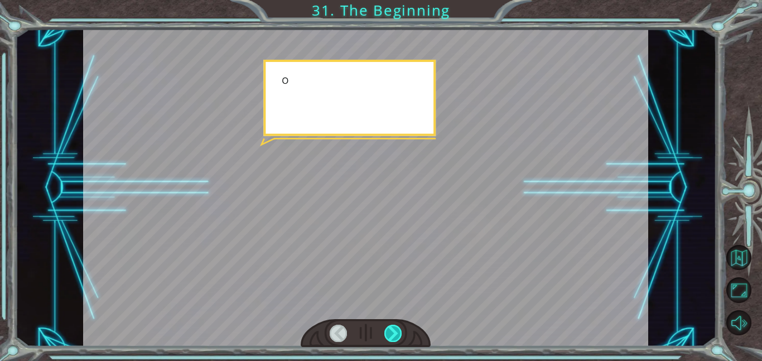
click at [397, 334] on div at bounding box center [393, 332] width 18 height 17
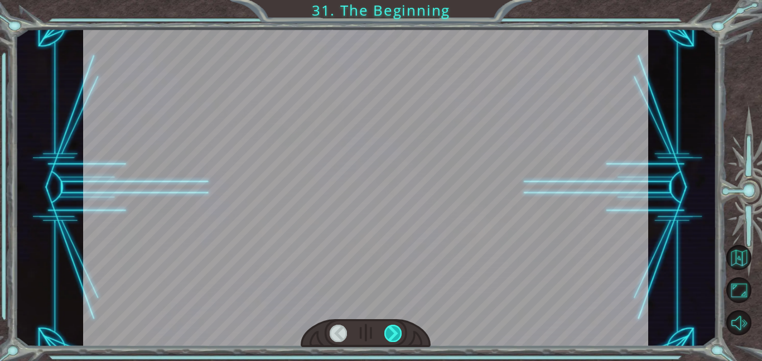
click at [397, 334] on div at bounding box center [393, 332] width 18 height 17
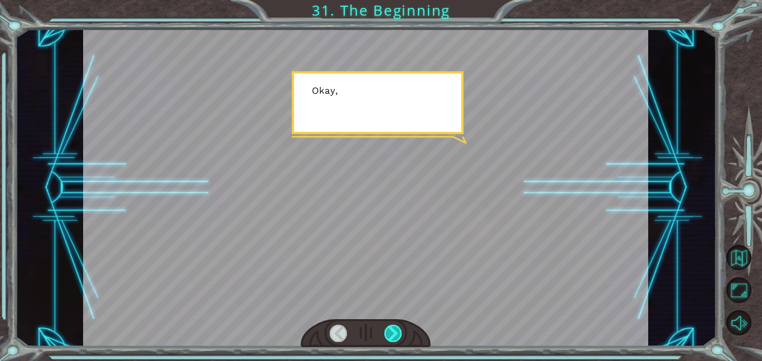
click at [397, 334] on div at bounding box center [393, 332] width 18 height 17
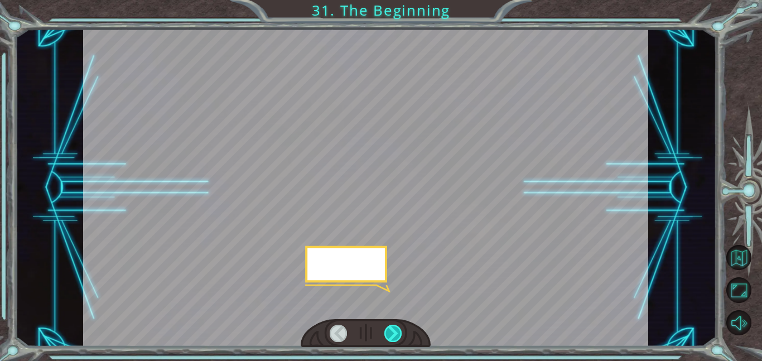
click at [397, 334] on div at bounding box center [393, 332] width 18 height 17
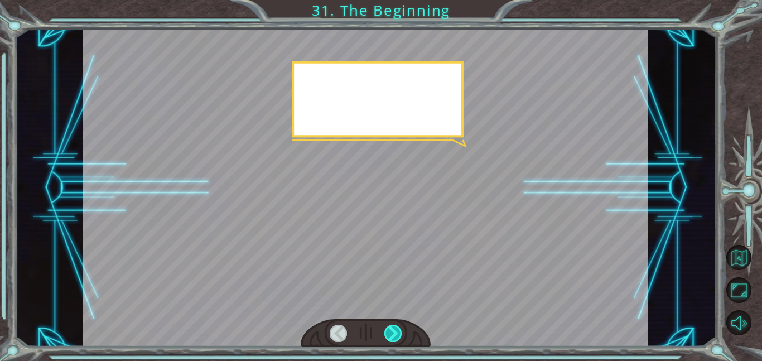
click at [397, 334] on div at bounding box center [393, 332] width 18 height 17
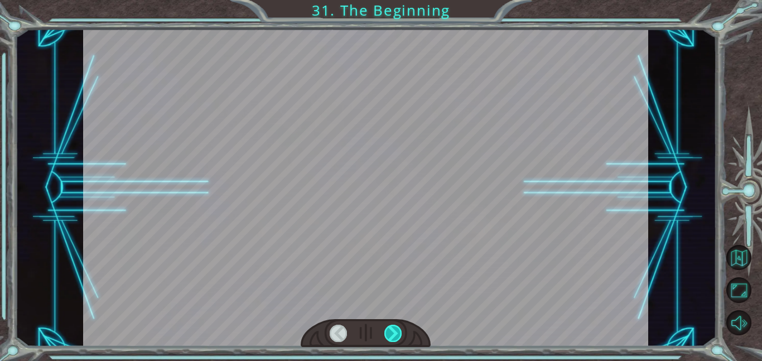
click at [397, 334] on div at bounding box center [393, 332] width 18 height 17
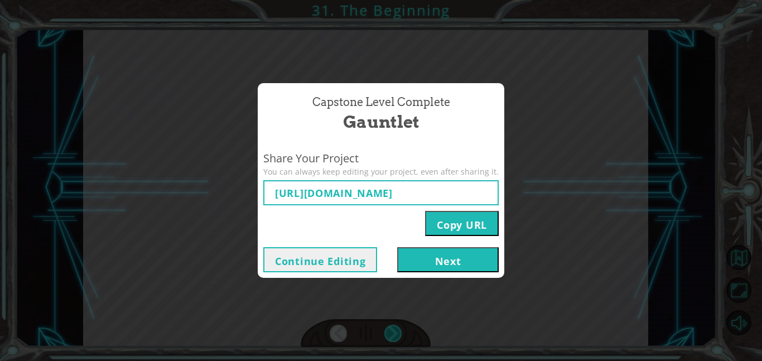
click at [397, 334] on div "Capstone Level Complete Gauntlet Share Your Project You can always keep editing…" at bounding box center [381, 180] width 762 height 361
type input "https://www.ozaria.com/play/game-dev-level/1fhcapstoneb/68c45156b12314a17e7f2e7…"
click at [397, 334] on div "Capstone Level Complete Gauntlet Share Your Project You can always keep editing…" at bounding box center [381, 180] width 762 height 361
click at [458, 261] on button "Next" at bounding box center [447, 259] width 101 height 25
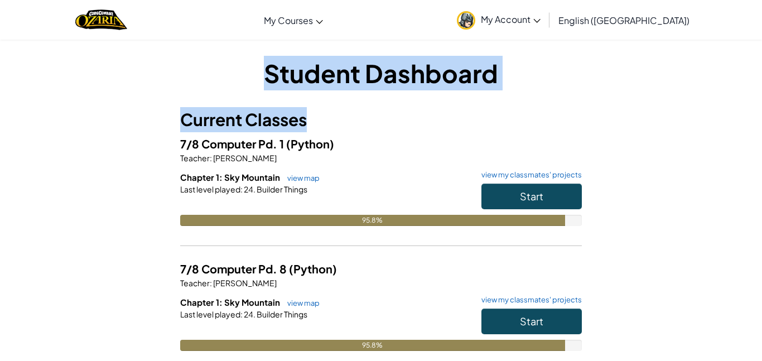
drag, startPoint x: 269, startPoint y: 71, endPoint x: 475, endPoint y: 91, distance: 207.2
click at [475, 91] on div "Student Dashboard Current Classes 7/8 Computer Pd. 1 (Python) Teacher : Ashley …" at bounding box center [380, 245] width 401 height 379
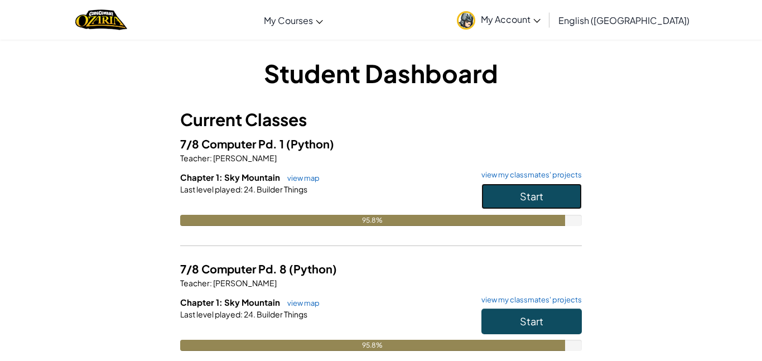
click at [537, 203] on button "Start" at bounding box center [531, 196] width 100 height 26
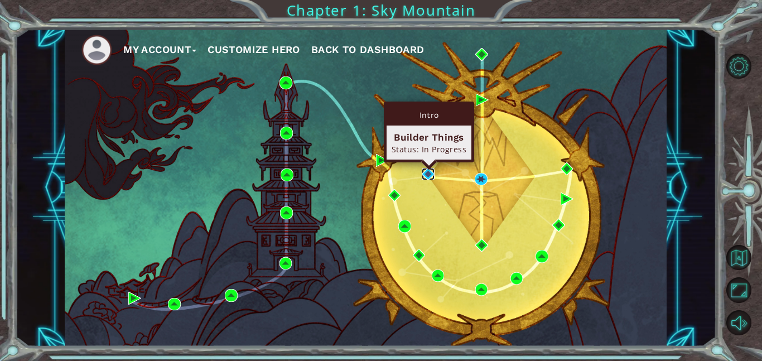
click at [432, 177] on img at bounding box center [427, 174] width 13 height 13
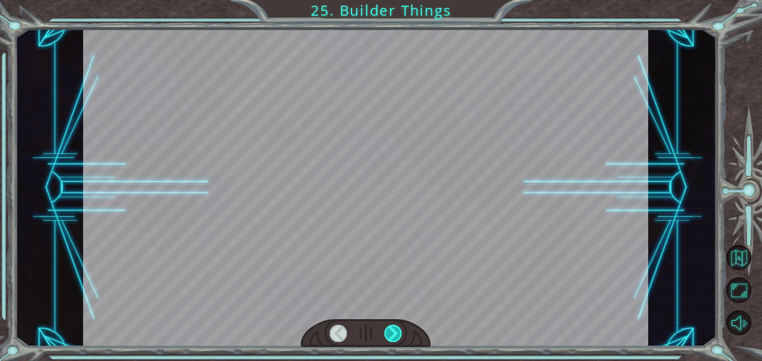
click at [395, 329] on div at bounding box center [393, 332] width 18 height 17
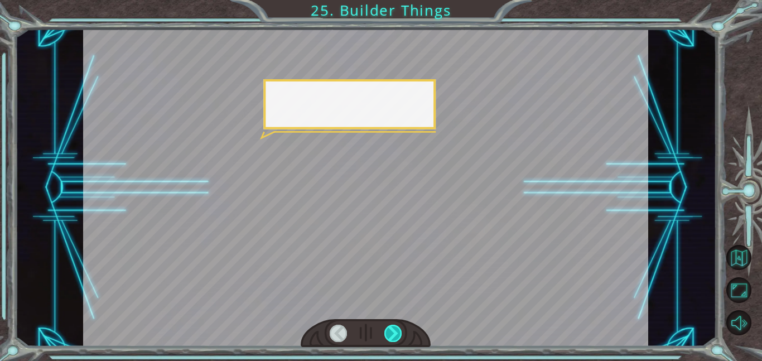
click at [395, 329] on div at bounding box center [393, 332] width 18 height 17
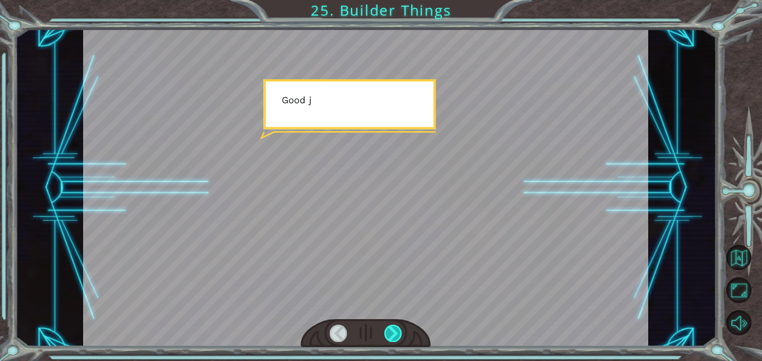
click at [395, 329] on div at bounding box center [393, 332] width 18 height 17
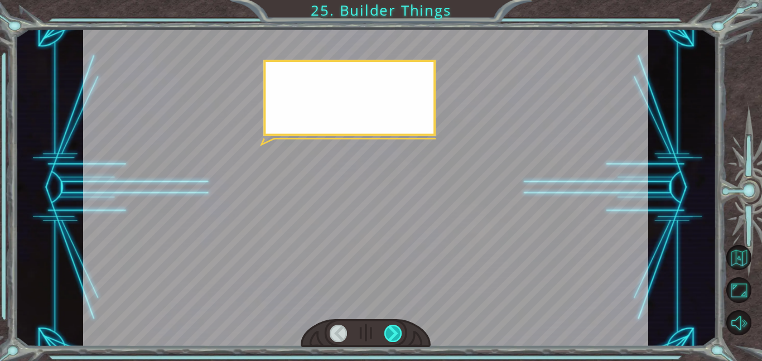
click at [395, 329] on div at bounding box center [393, 332] width 18 height 17
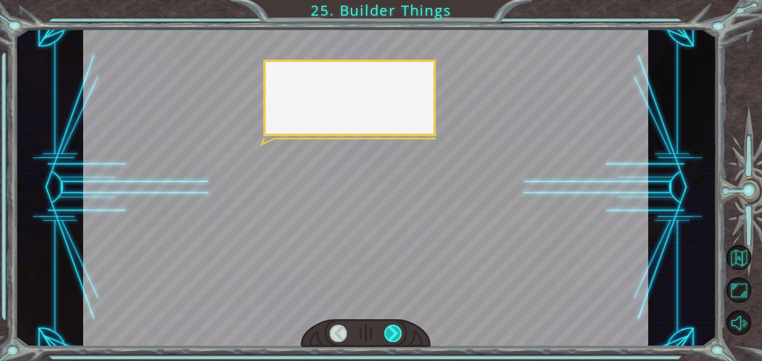
click at [395, 329] on div at bounding box center [393, 332] width 18 height 17
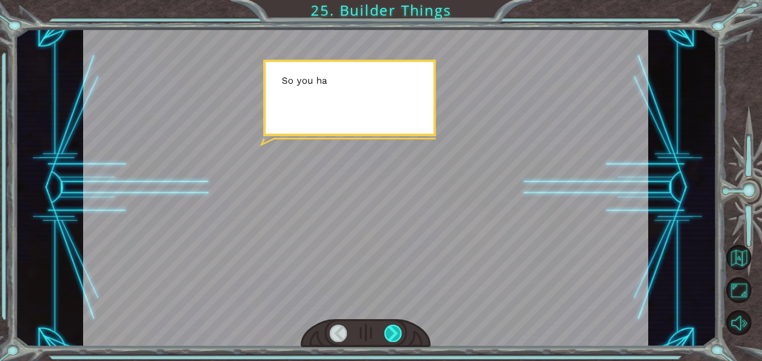
click at [395, 329] on div at bounding box center [393, 332] width 18 height 17
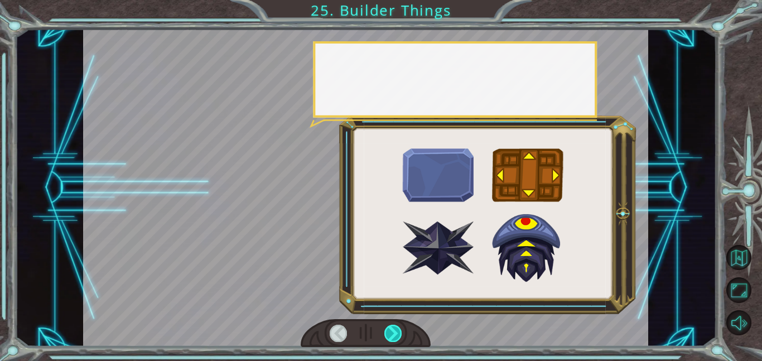
click at [395, 329] on div at bounding box center [393, 332] width 18 height 17
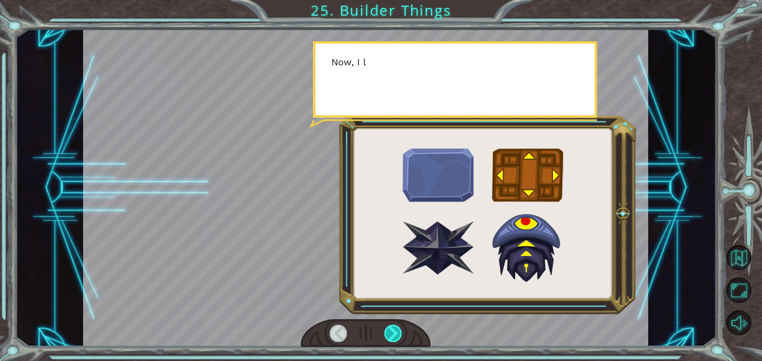
click at [395, 329] on div at bounding box center [393, 332] width 18 height 17
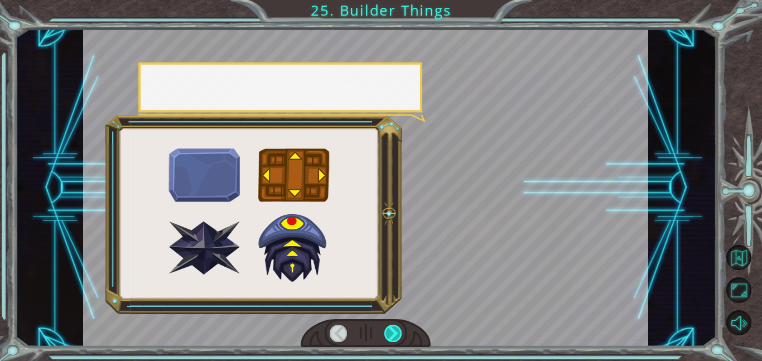
click at [395, 329] on div at bounding box center [393, 332] width 18 height 17
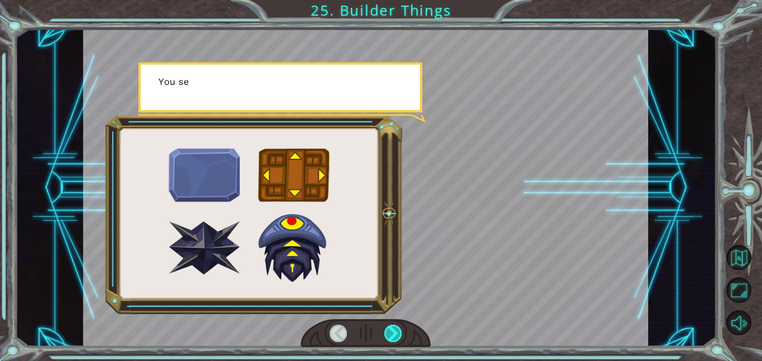
click at [395, 329] on div at bounding box center [393, 332] width 18 height 17
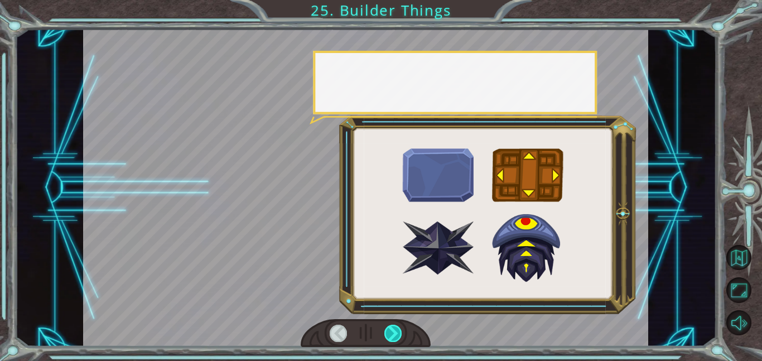
click at [395, 329] on div at bounding box center [393, 332] width 18 height 17
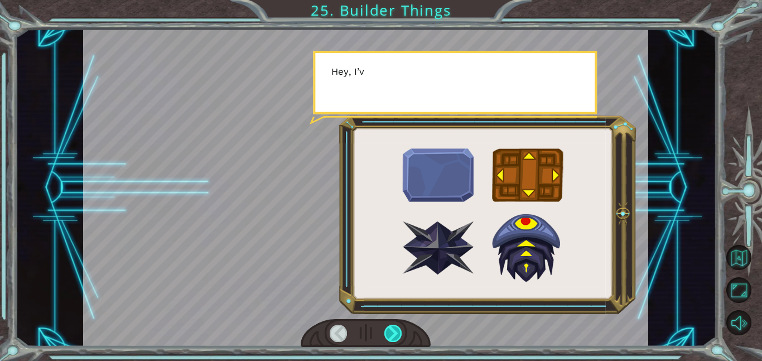
click at [395, 329] on div at bounding box center [393, 332] width 18 height 17
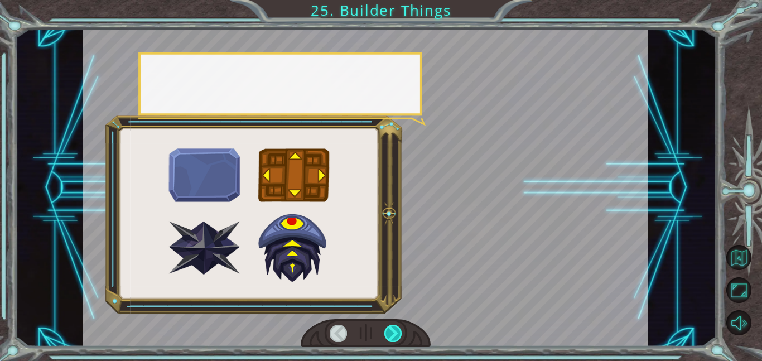
click at [395, 329] on div at bounding box center [393, 332] width 18 height 17
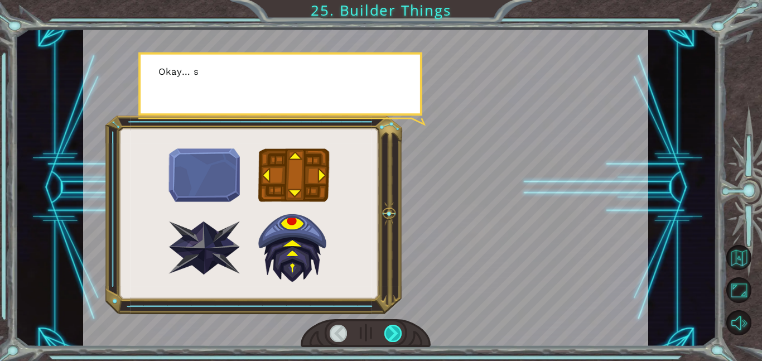
click at [395, 329] on div at bounding box center [393, 332] width 18 height 17
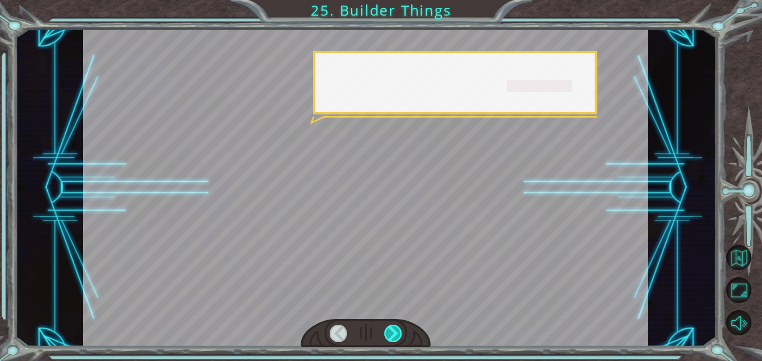
click at [395, 329] on div at bounding box center [393, 332] width 18 height 17
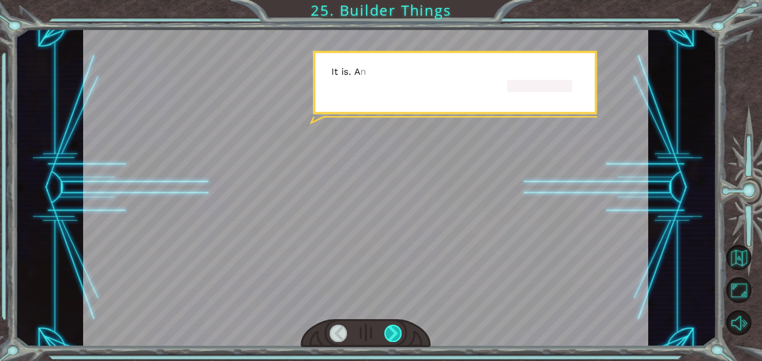
click at [395, 329] on div at bounding box center [393, 332] width 18 height 17
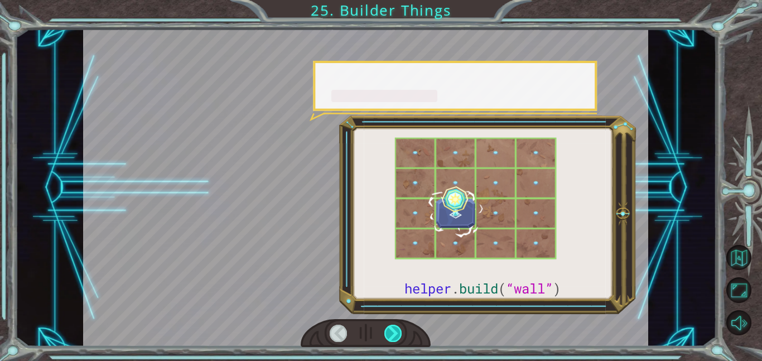
click at [395, 329] on div at bounding box center [393, 332] width 18 height 17
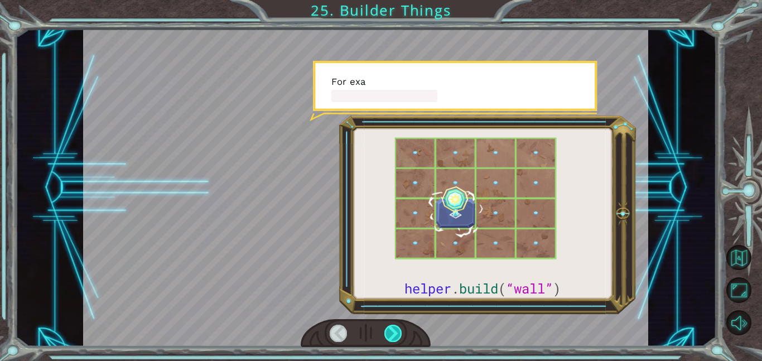
click at [395, 329] on div at bounding box center [393, 332] width 18 height 17
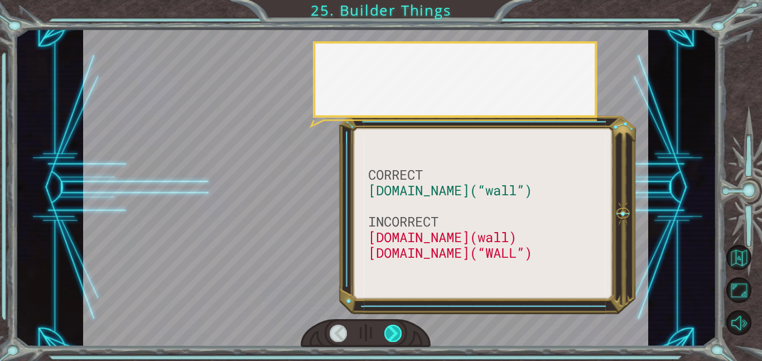
click at [395, 329] on div at bounding box center [393, 332] width 18 height 17
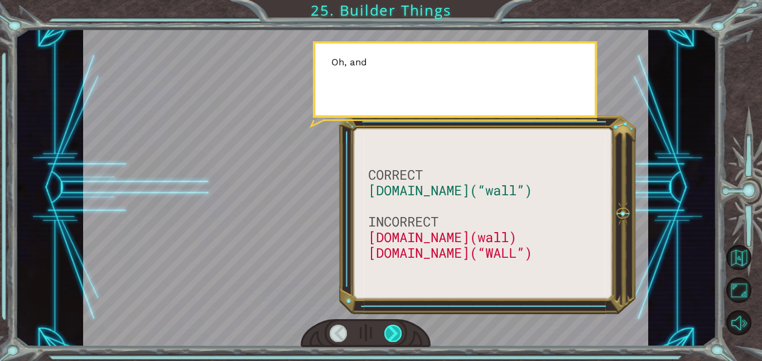
click at [395, 329] on div at bounding box center [393, 332] width 18 height 17
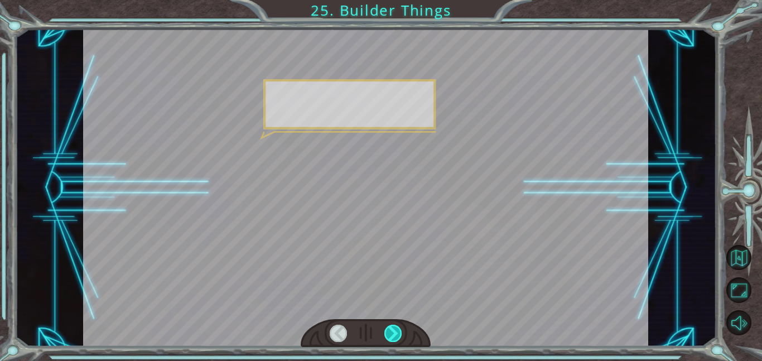
click at [395, 329] on div at bounding box center [393, 332] width 18 height 17
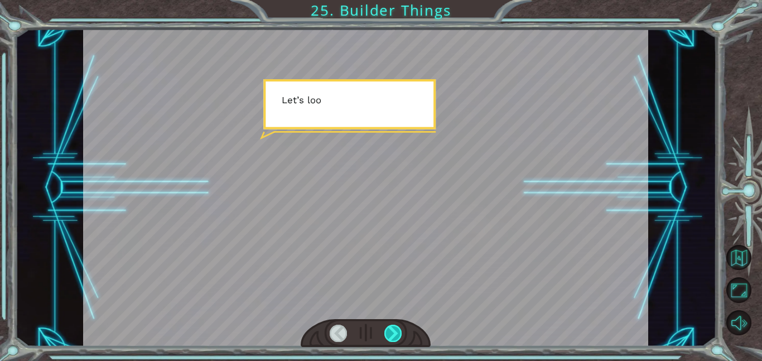
click at [395, 329] on div at bounding box center [393, 332] width 18 height 17
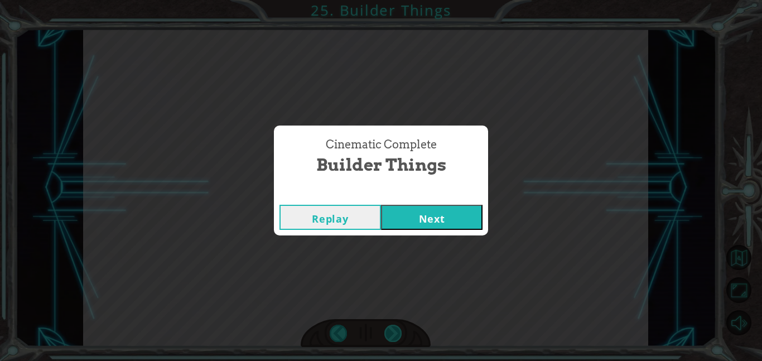
click at [395, 329] on div "Cinematic Complete Builder Things Replay Next" at bounding box center [381, 180] width 762 height 361
click at [462, 212] on button "Next" at bounding box center [431, 217] width 101 height 25
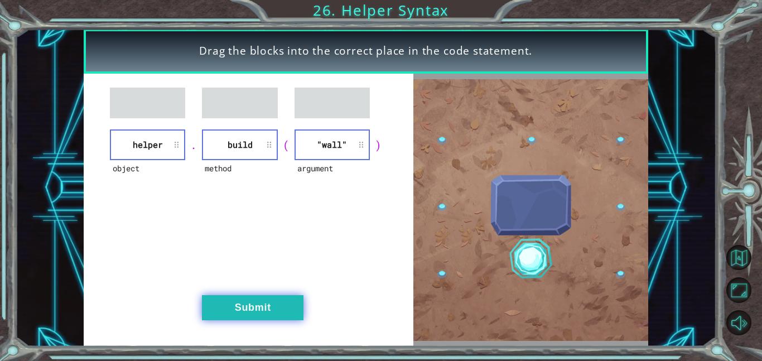
click at [277, 303] on button "Submit" at bounding box center [252, 307] width 101 height 25
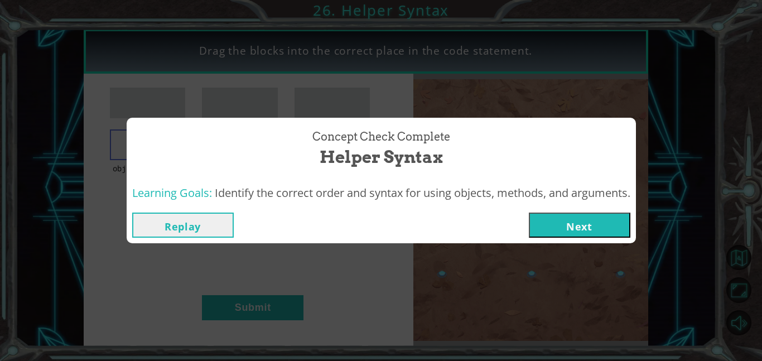
click at [592, 221] on button "Next" at bounding box center [579, 224] width 101 height 25
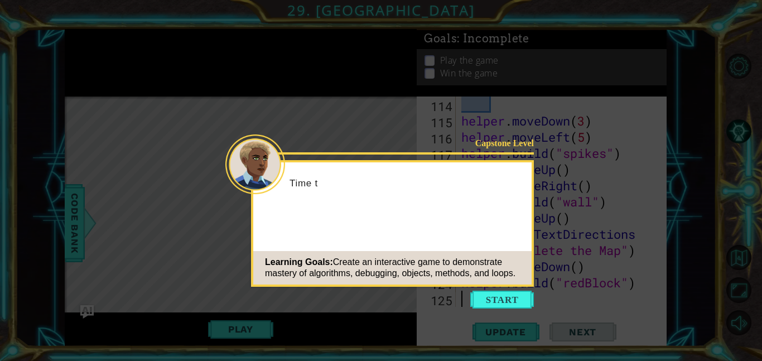
scroll to position [1908, 0]
click at [489, 301] on button "Start" at bounding box center [502, 299] width 64 height 18
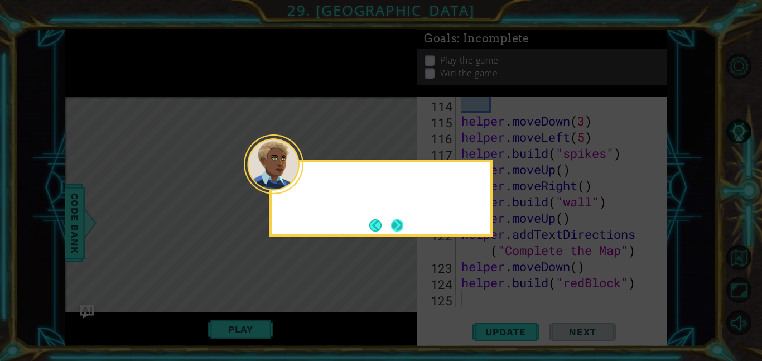
click at [297, 188] on div at bounding box center [274, 164] width 60 height 60
click at [401, 225] on button "Next" at bounding box center [397, 225] width 12 height 12
click at [395, 224] on button "Next" at bounding box center [397, 225] width 12 height 12
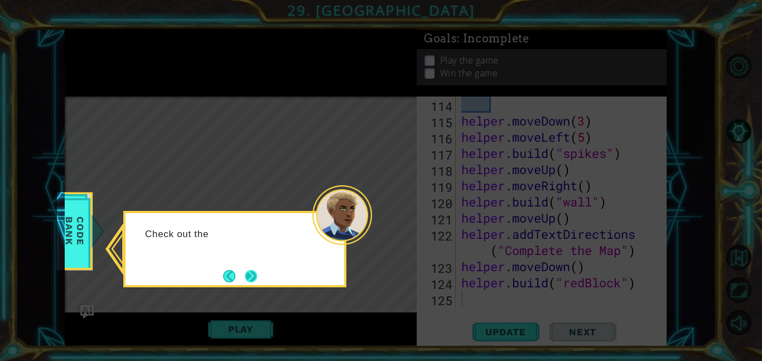
click at [257, 279] on button "Next" at bounding box center [251, 276] width 12 height 12
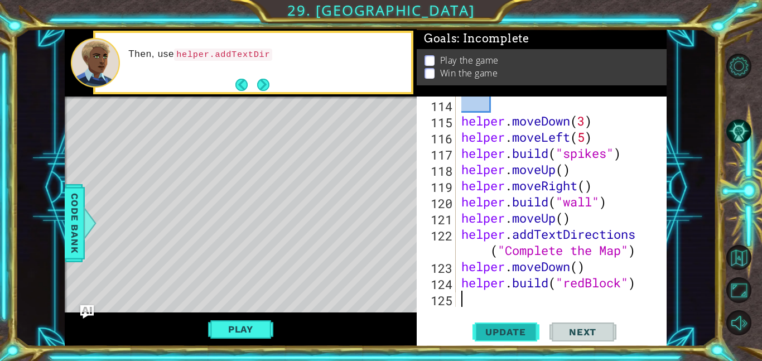
click at [526, 333] on span "Update" at bounding box center [505, 331] width 63 height 11
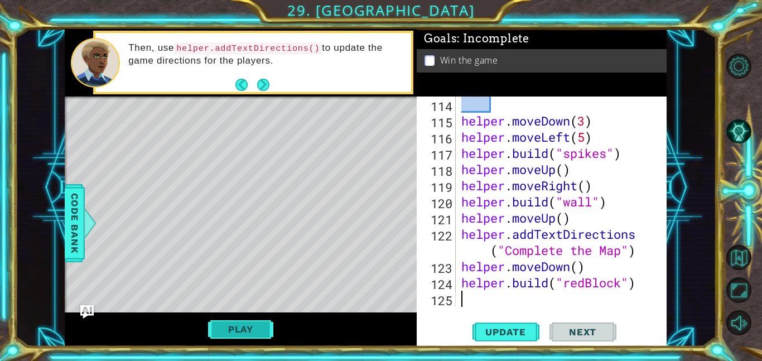
click at [244, 318] on button "Play" at bounding box center [240, 328] width 65 height 21
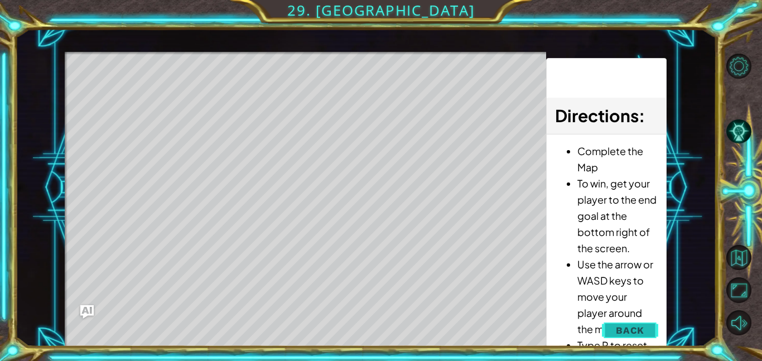
click at [612, 329] on button "Back" at bounding box center [630, 330] width 56 height 22
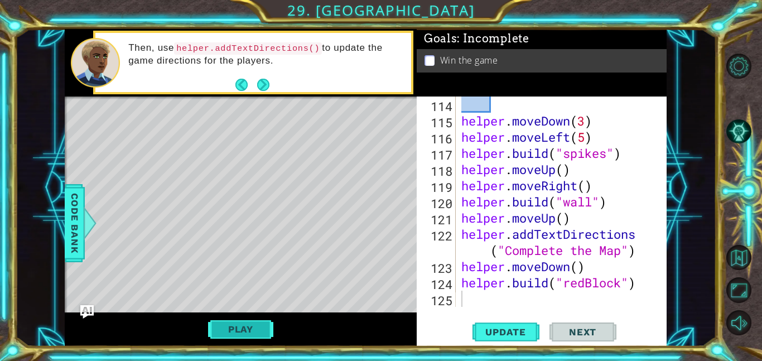
click at [243, 331] on button "Play" at bounding box center [240, 328] width 65 height 21
click at [606, 339] on button "Next" at bounding box center [582, 331] width 67 height 25
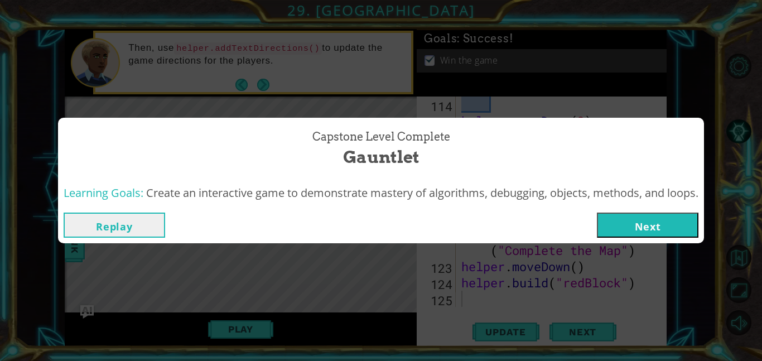
click at [643, 229] on button "Next" at bounding box center [647, 224] width 101 height 25
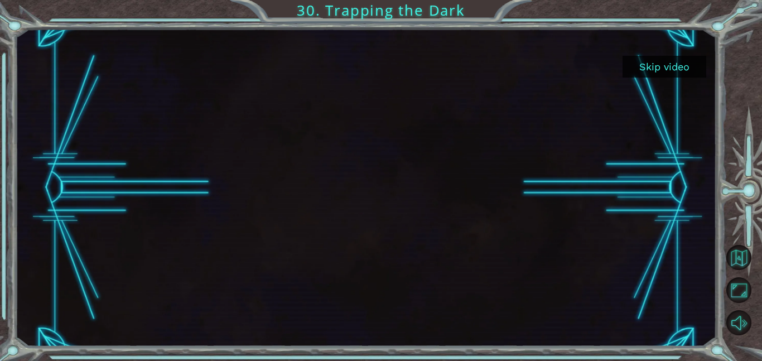
click at [667, 71] on button "Skip video" at bounding box center [664, 67] width 84 height 22
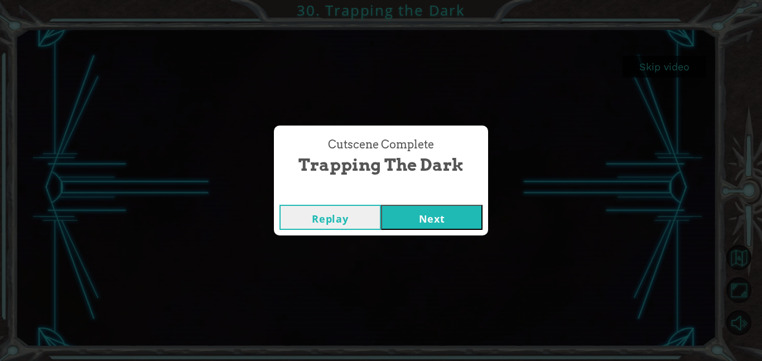
click at [422, 214] on button "Next" at bounding box center [431, 217] width 101 height 25
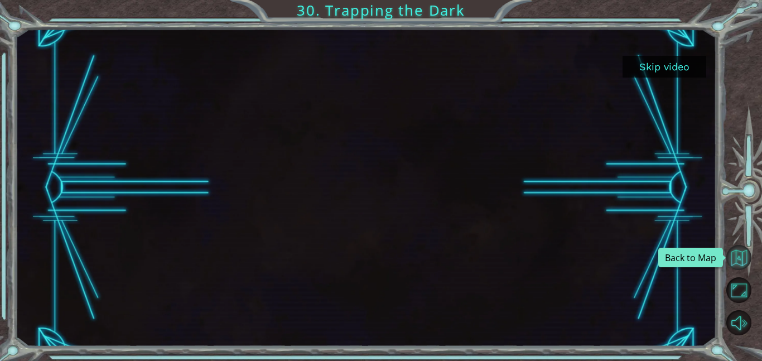
click at [737, 264] on button "Back to Map" at bounding box center [738, 257] width 25 height 25
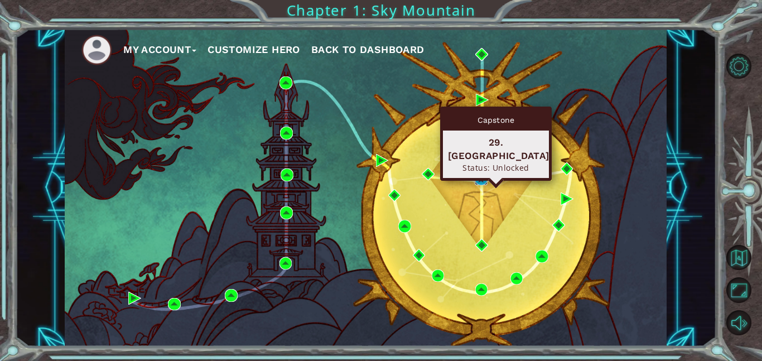
click at [482, 181] on img at bounding box center [480, 179] width 13 height 13
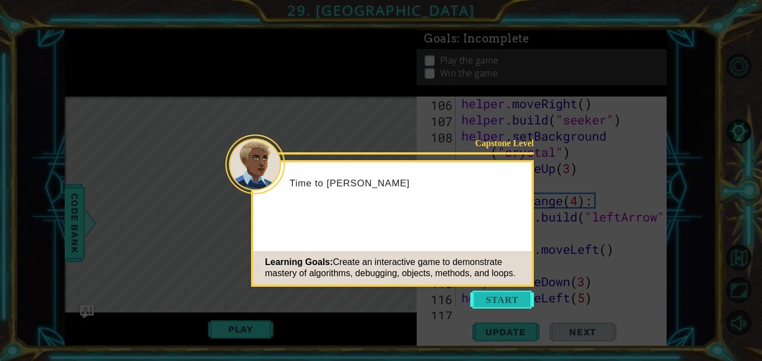
click at [522, 307] on button "Start" at bounding box center [502, 299] width 64 height 18
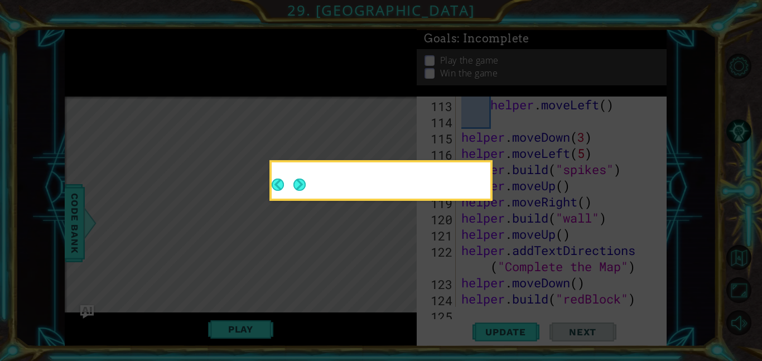
scroll to position [1908, 0]
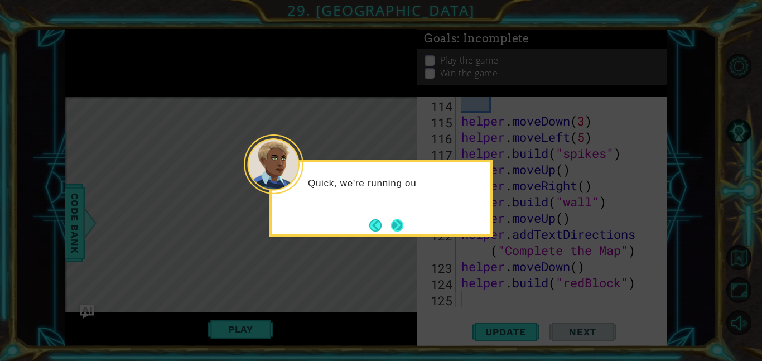
click at [396, 227] on button "Next" at bounding box center [397, 225] width 12 height 12
click at [391, 221] on button "Next" at bounding box center [397, 225] width 12 height 12
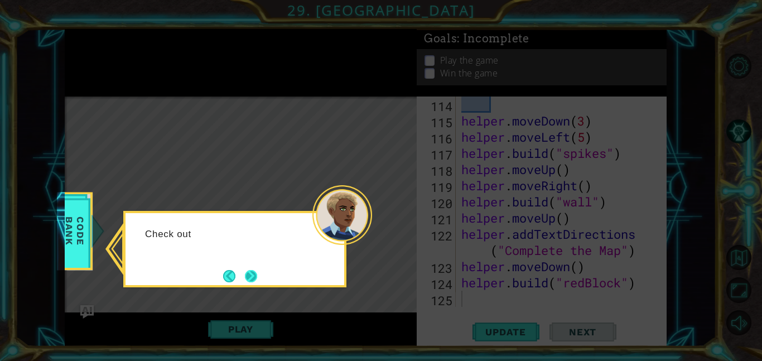
click at [253, 274] on button "Next" at bounding box center [250, 275] width 15 height 15
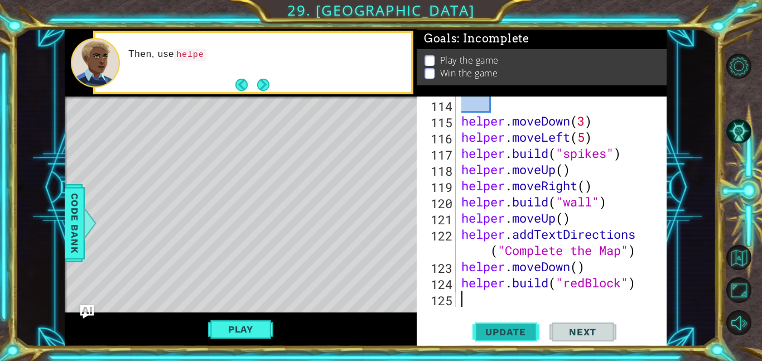
click at [509, 328] on span "Update" at bounding box center [505, 331] width 63 height 11
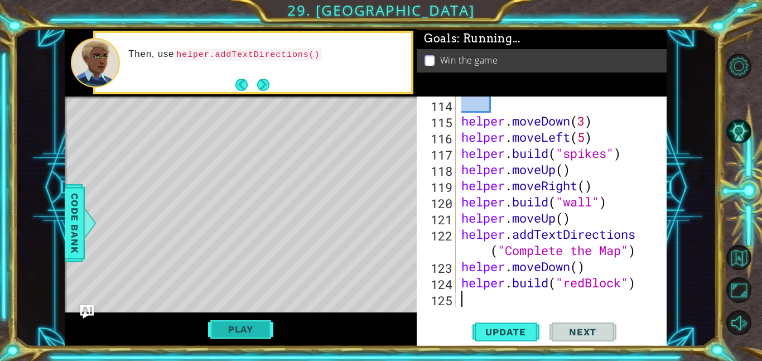
click at [243, 335] on button "Play" at bounding box center [240, 328] width 65 height 21
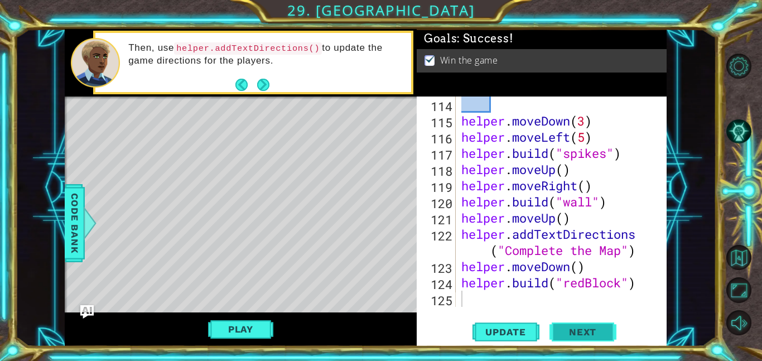
click at [562, 333] on span "Next" at bounding box center [582, 332] width 50 height 11
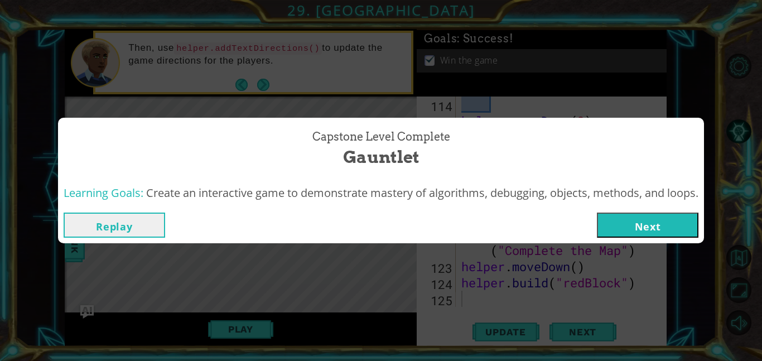
click at [638, 223] on button "Next" at bounding box center [647, 224] width 101 height 25
click at [640, 222] on body "1 ההההההההההההההההההההההההההההההההההההההההההההההההההההההההההההההההההההההההההההה…" at bounding box center [381, 180] width 762 height 361
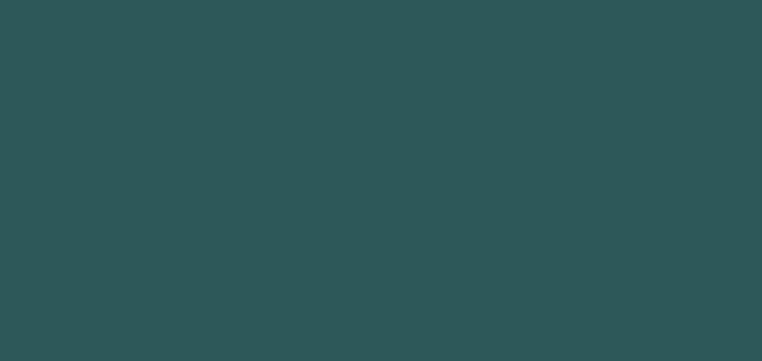
click at [660, 227] on body "1 2 3 helper. build (type) press enter helper.end Build () press enter helper.s…" at bounding box center [381, 180] width 762 height 361
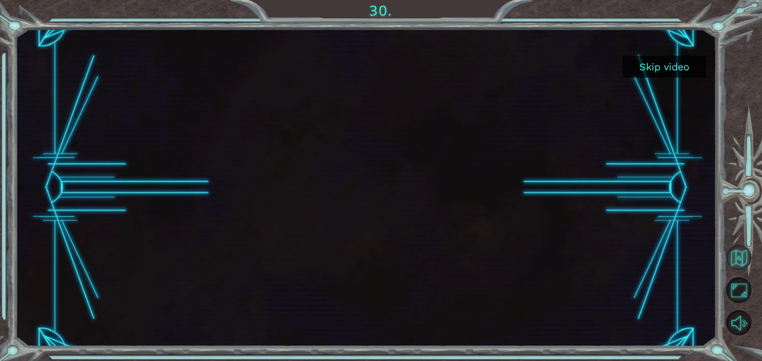
click at [739, 261] on button "Back to Map" at bounding box center [738, 257] width 25 height 25
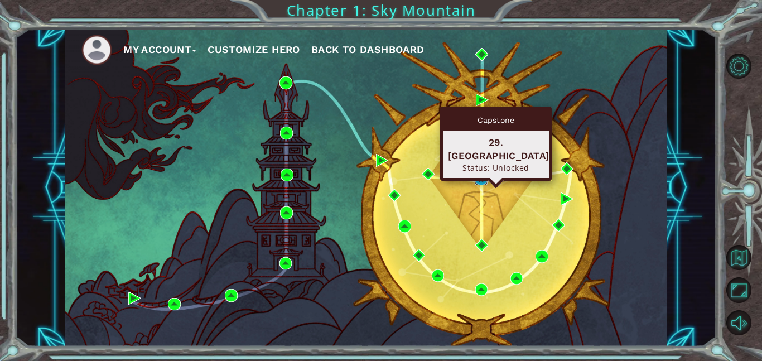
click at [484, 173] on img at bounding box center [480, 179] width 13 height 13
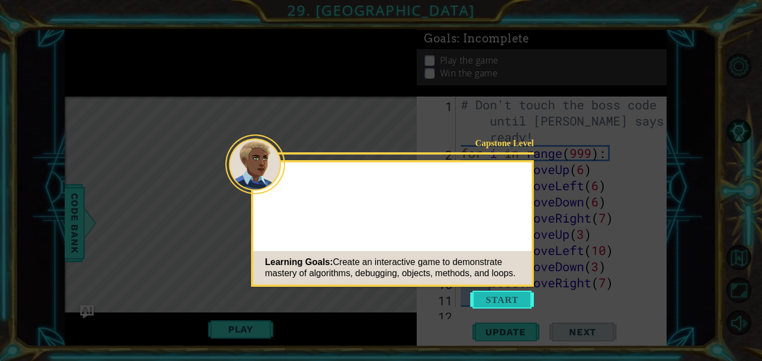
click at [509, 292] on button "Start" at bounding box center [502, 299] width 64 height 18
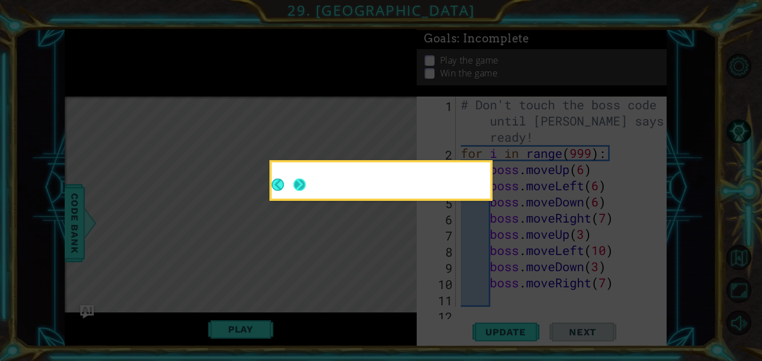
click at [296, 185] on button "Next" at bounding box center [299, 184] width 12 height 12
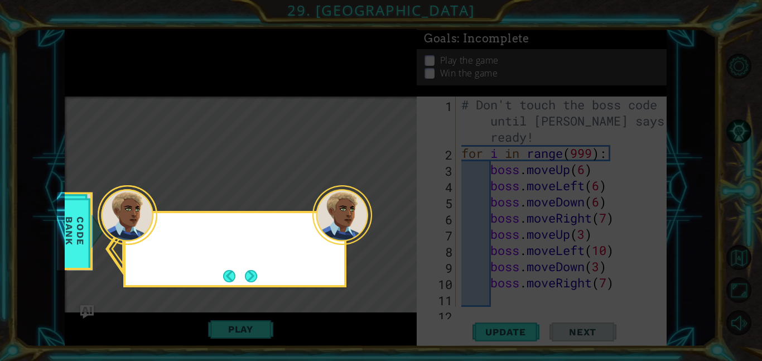
click at [255, 269] on button "Next" at bounding box center [251, 275] width 13 height 13
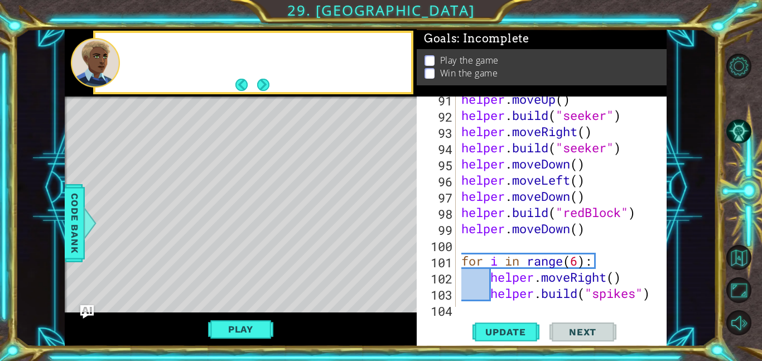
scroll to position [1908, 0]
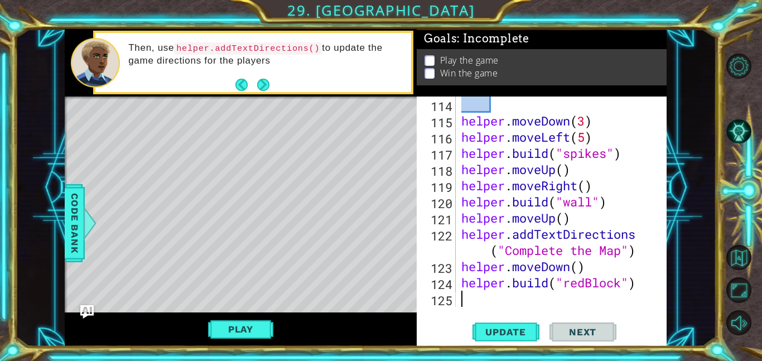
click at [537, 295] on div "helper . moveDown ( 3 ) helper . moveLeft ( 5 ) helper . build ( "spikes" ) hel…" at bounding box center [564, 217] width 211 height 243
click at [518, 330] on span "Update" at bounding box center [505, 331] width 63 height 11
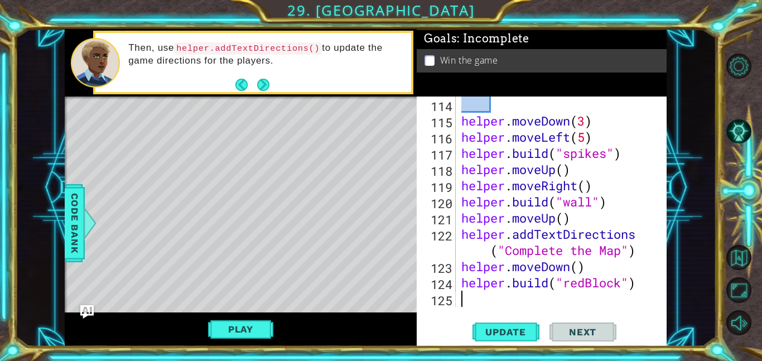
scroll to position [1924, 0]
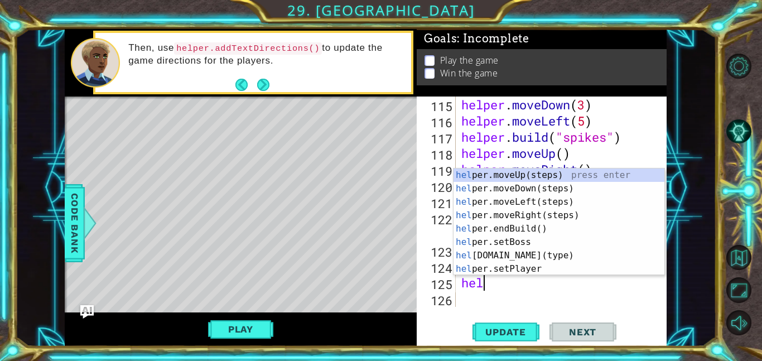
type textarea "help"
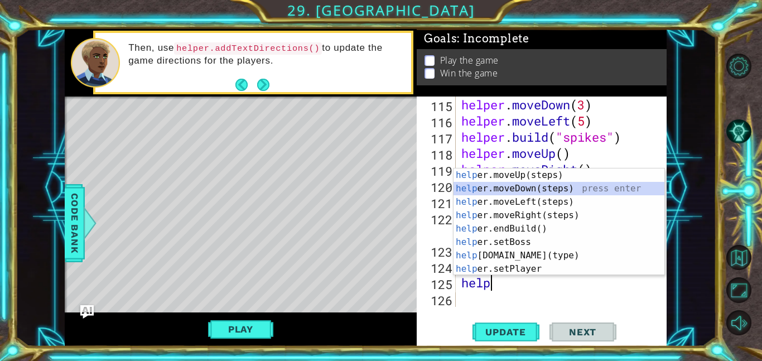
scroll to position [1940, 0]
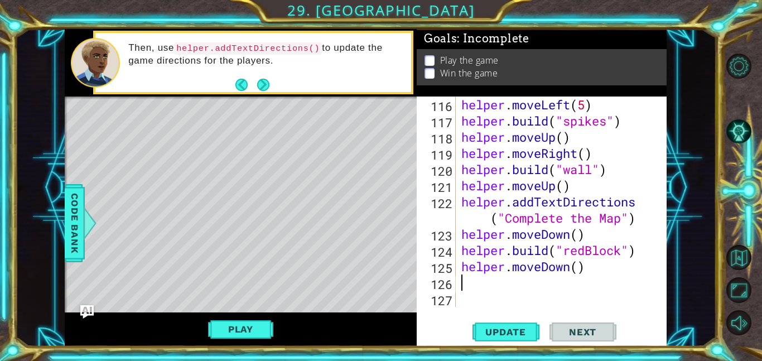
type textarea "l"
type textarea "h"
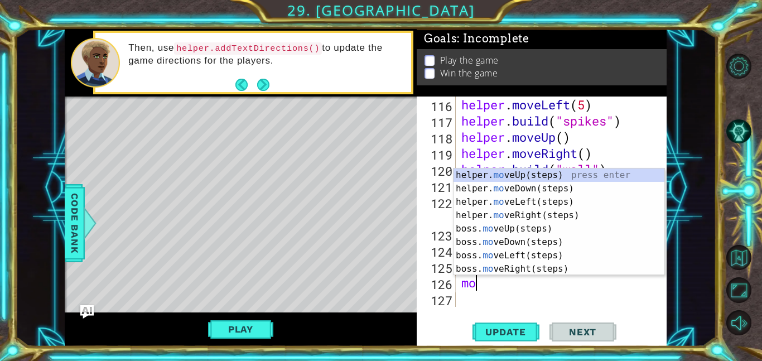
scroll to position [0, 0]
type textarea "m"
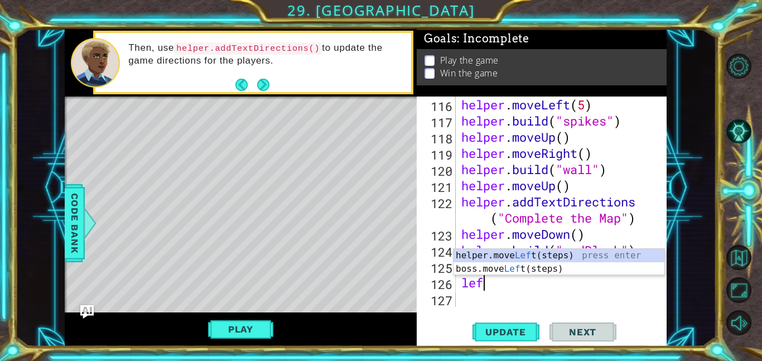
type textarea "left"
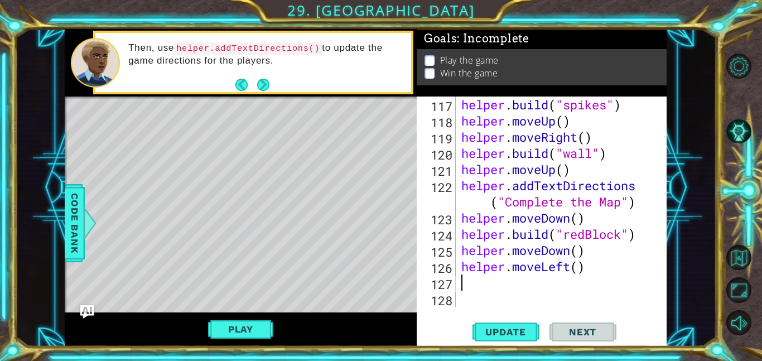
scroll to position [1956, 0]
click at [579, 266] on div "helper . build ( "spikes" ) helper . moveUp ( ) helper . moveRight ( ) helper .…" at bounding box center [564, 217] width 211 height 243
type textarea "helper.moveLeft(5)"
click at [549, 290] on div "helper . build ( "spikes" ) helper . moveUp ( ) helper . moveRight ( ) helper .…" at bounding box center [564, 217] width 211 height 243
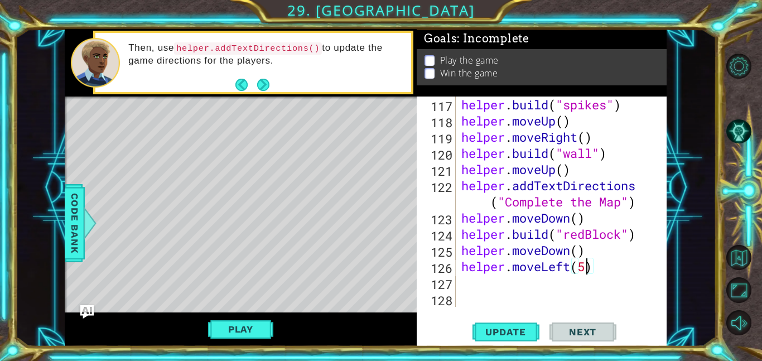
scroll to position [0, 0]
click at [518, 329] on span "Update" at bounding box center [505, 331] width 63 height 11
click at [566, 267] on div "helper . build ( "spikes" ) helper . moveUp ( ) helper . moveRight ( ) helper .…" at bounding box center [564, 217] width 211 height 243
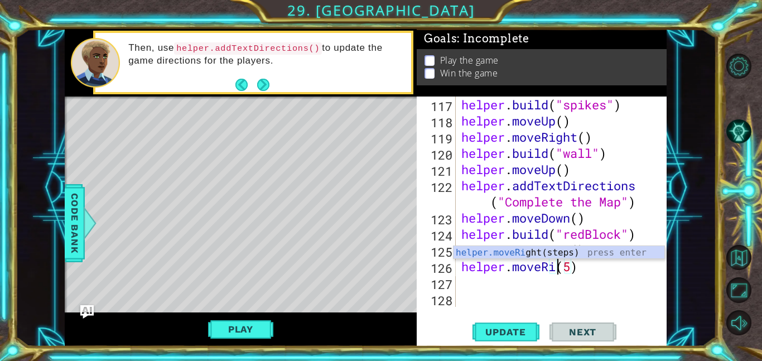
scroll to position [0, 5]
type textarea "helper.moveRight(5)"
click at [566, 282] on div "helper . build ( "spikes" ) helper . moveUp ( ) helper . moveRight ( ) helper .…" at bounding box center [564, 217] width 211 height 243
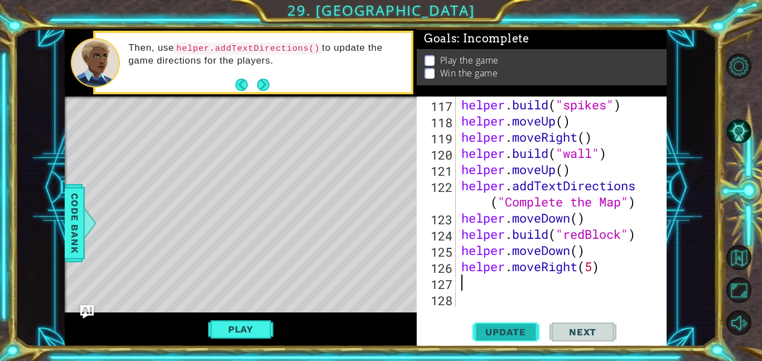
click at [510, 324] on button "Update" at bounding box center [505, 331] width 67 height 25
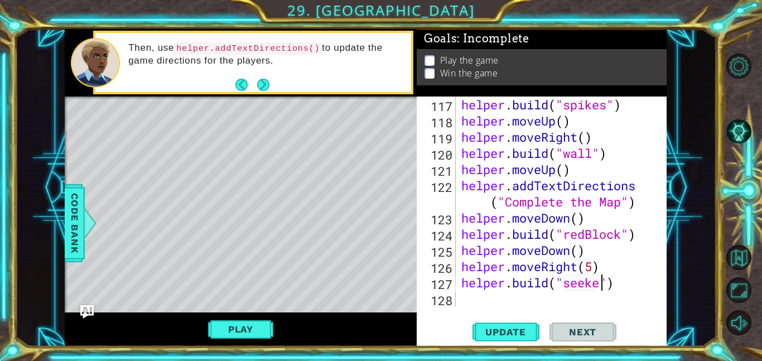
scroll to position [0, 7]
type textarea "helper.build("seeker")"
click at [519, 334] on span "Update" at bounding box center [505, 331] width 63 height 11
click at [268, 334] on button "Play" at bounding box center [240, 328] width 65 height 21
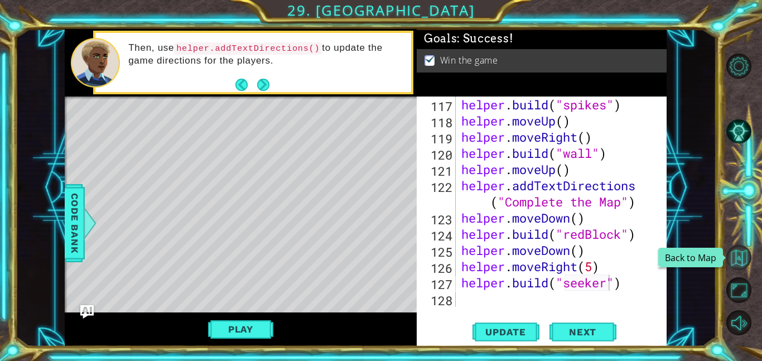
click at [745, 260] on button "Back to Map" at bounding box center [738, 257] width 25 height 25
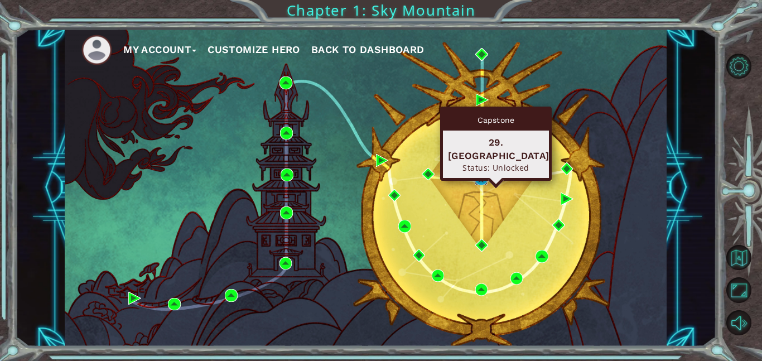
click at [480, 177] on img at bounding box center [480, 179] width 13 height 13
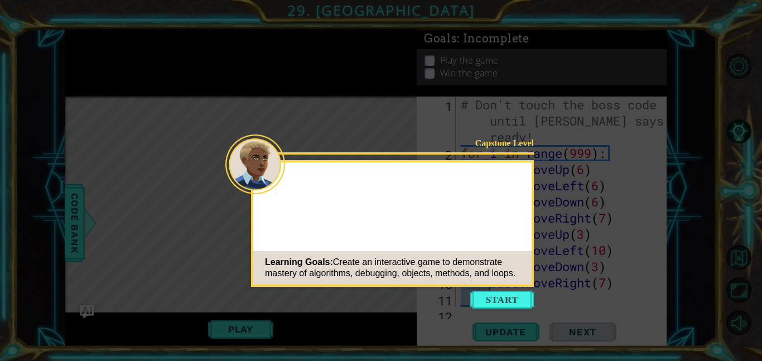
click at [529, 298] on button "Start" at bounding box center [502, 299] width 64 height 18
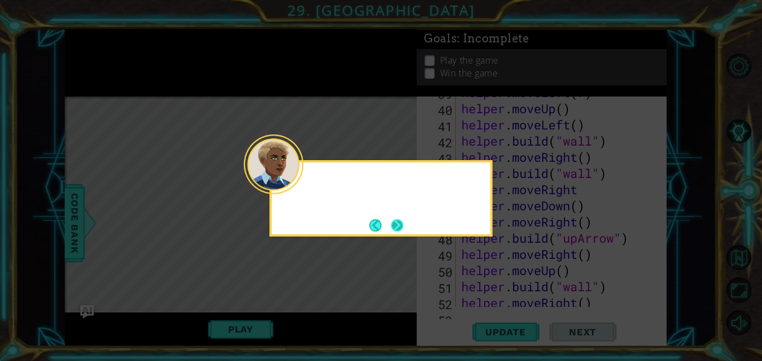
click at [391, 221] on button "Next" at bounding box center [397, 225] width 12 height 12
click at [392, 223] on button "Next" at bounding box center [397, 225] width 12 height 12
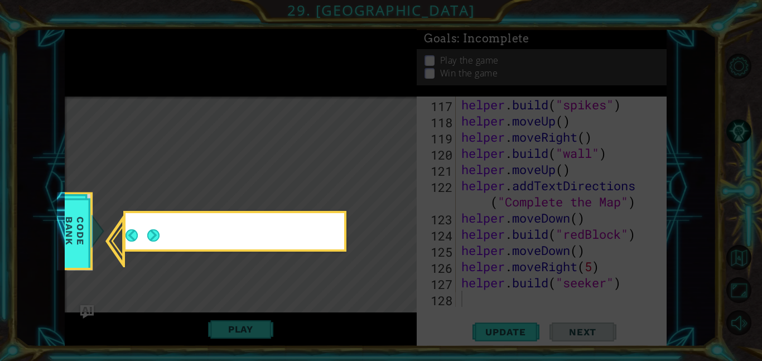
scroll to position [1956, 0]
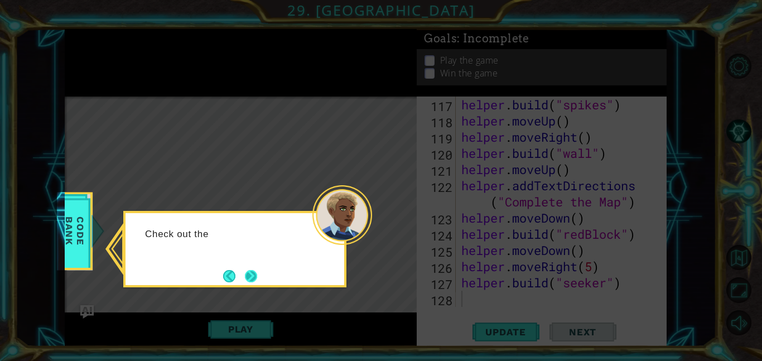
click at [256, 277] on button "Next" at bounding box center [251, 276] width 12 height 12
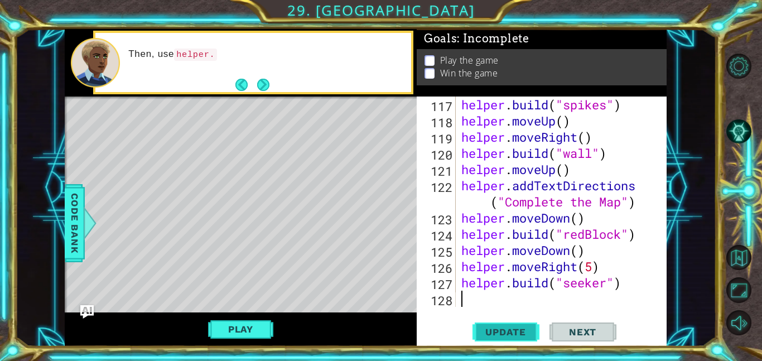
click at [493, 327] on span "Update" at bounding box center [505, 331] width 63 height 11
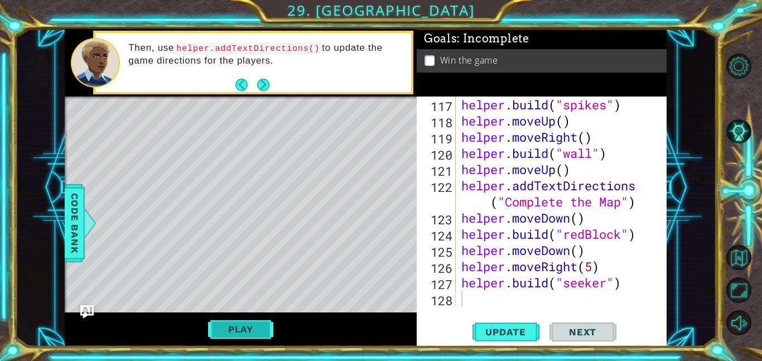
click at [259, 324] on button "Play" at bounding box center [240, 328] width 65 height 21
click at [576, 341] on button "Next" at bounding box center [582, 331] width 67 height 25
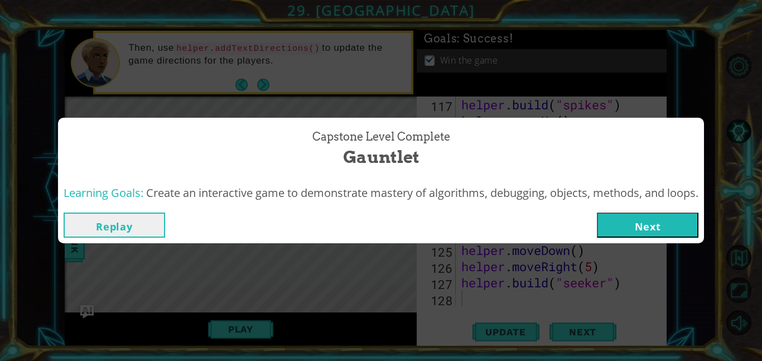
click at [657, 224] on button "Next" at bounding box center [647, 224] width 101 height 25
click at [657, 224] on body "1 ההההההההההההההההההההההההההההההההההההההההההההההההההההההההההההההההההההההההההההה…" at bounding box center [381, 180] width 762 height 361
click at [648, 232] on body "1 ההההההההההההההההההההההההההההההההההההההההההההההההההההההההההההההההההההההההההההה…" at bounding box center [381, 180] width 762 height 361
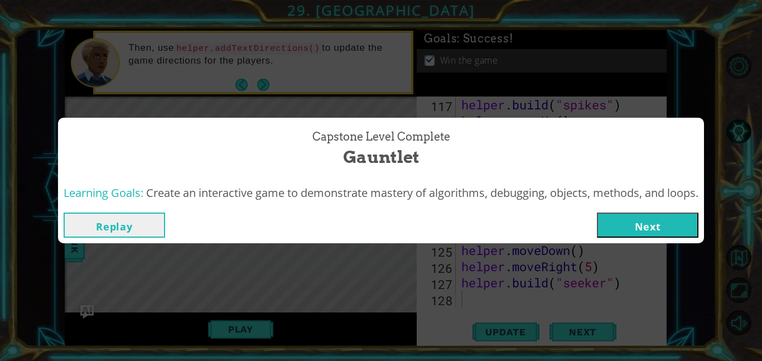
click at [648, 232] on body "1 ההההההההההההההההההההההההההההההההההההההההההההההההההההההההההההההההההההההההההההה…" at bounding box center [381, 180] width 762 height 361
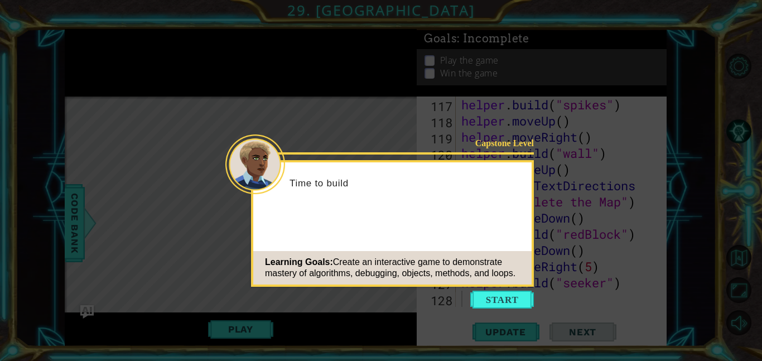
scroll to position [1956, 0]
